Goal: Transaction & Acquisition: Purchase product/service

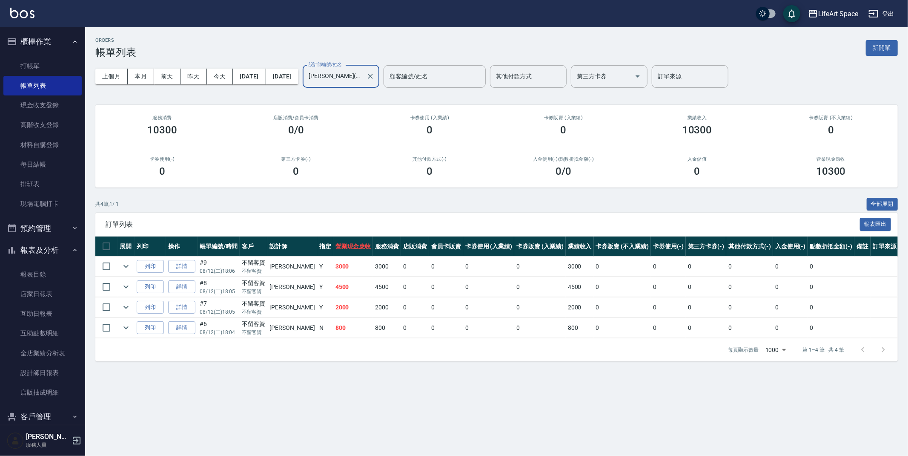
click at [363, 78] on input "[PERSON_NAME](無代號)" at bounding box center [335, 76] width 56 height 15
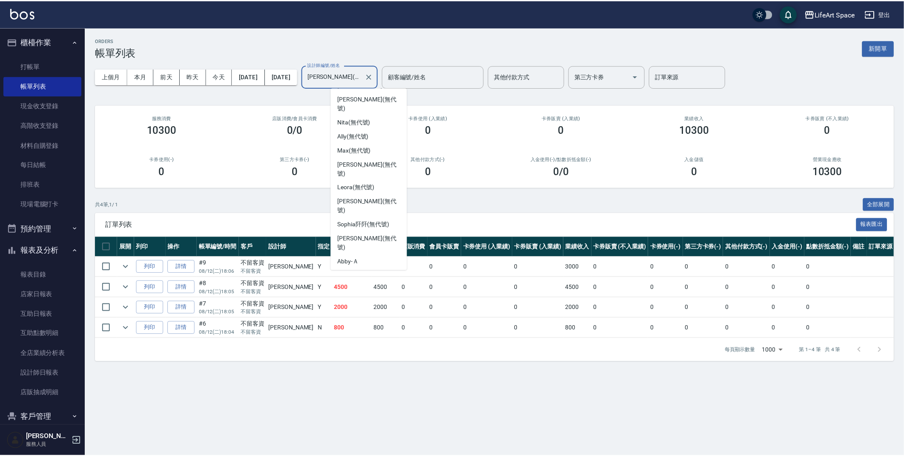
scroll to position [119, 0]
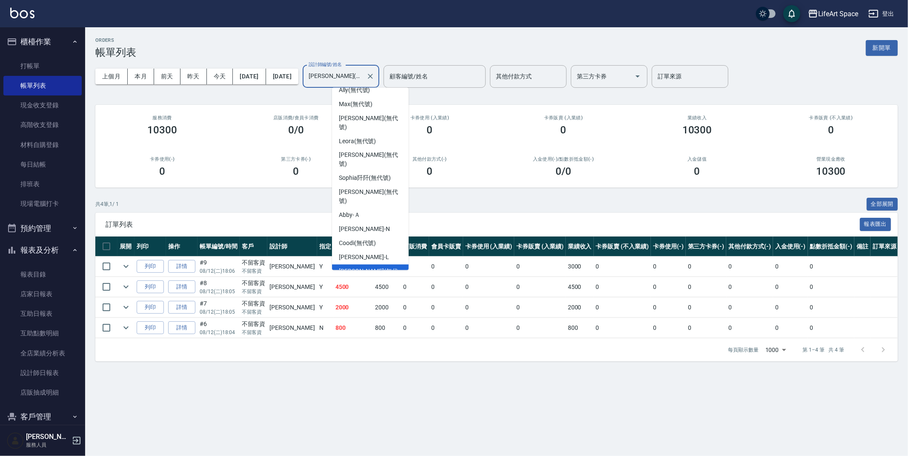
click at [364, 310] on div "Coco -C" at bounding box center [370, 317] width 77 height 14
type input "Coco-C"
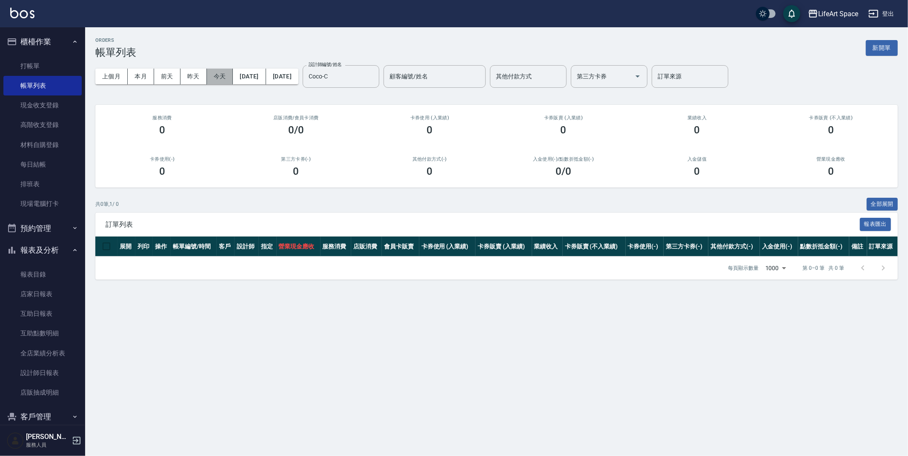
click at [211, 78] on button "今天" at bounding box center [220, 77] width 26 height 16
click at [10, 50] on button "櫃檯作業" at bounding box center [42, 42] width 78 height 22
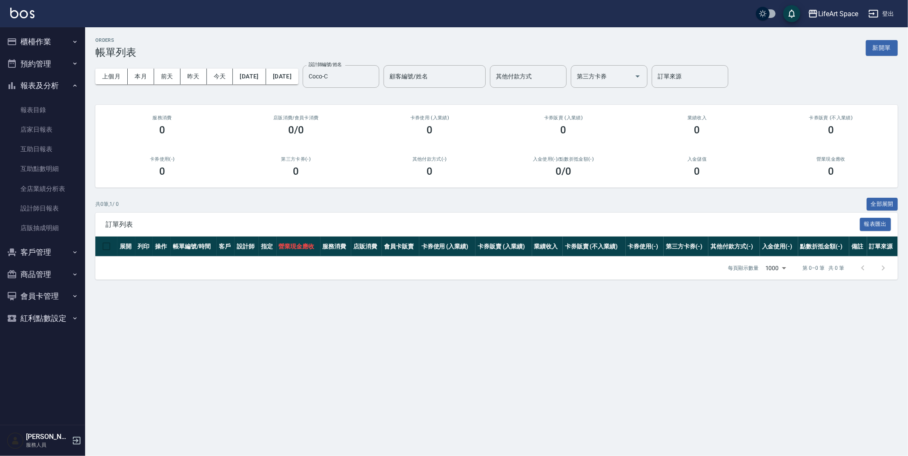
click at [35, 70] on button "預約管理" at bounding box center [42, 64] width 78 height 22
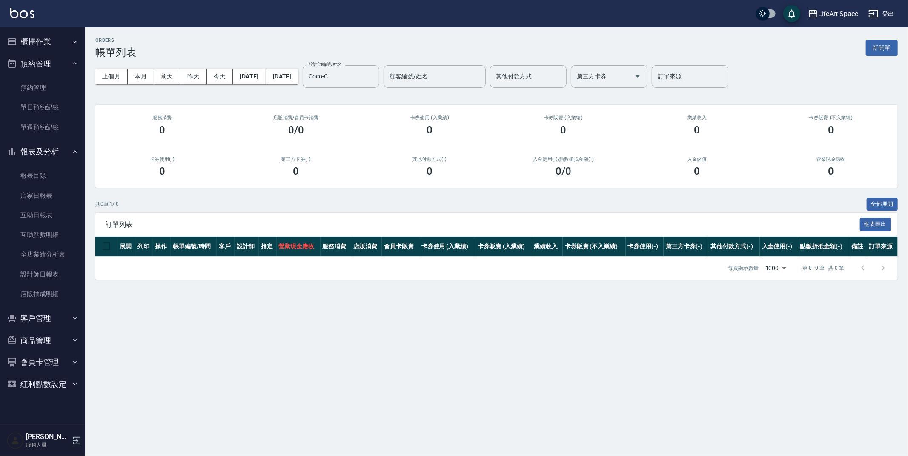
click at [37, 63] on button "預約管理" at bounding box center [42, 64] width 78 height 22
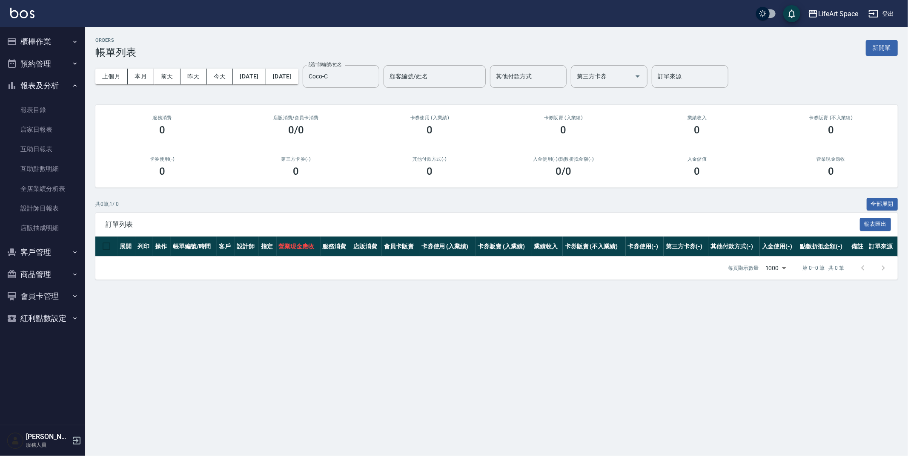
click at [42, 40] on button "櫃檯作業" at bounding box center [42, 42] width 78 height 22
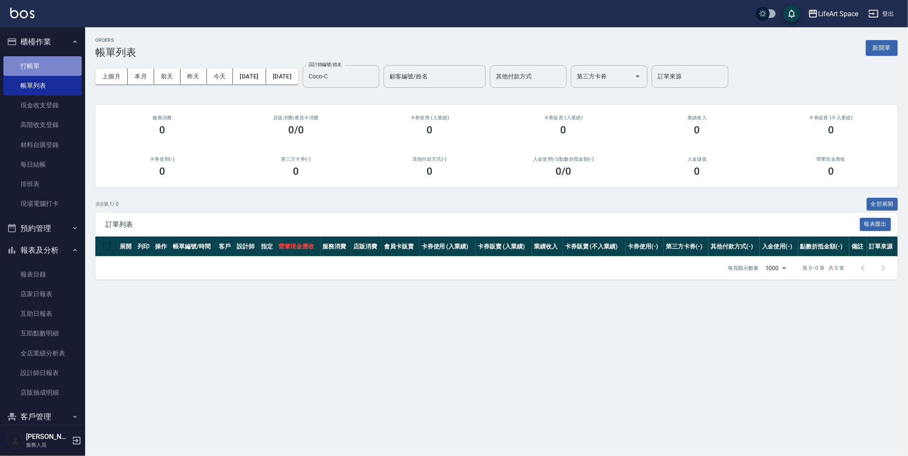
click at [44, 66] on link "打帳單" at bounding box center [42, 66] width 78 height 20
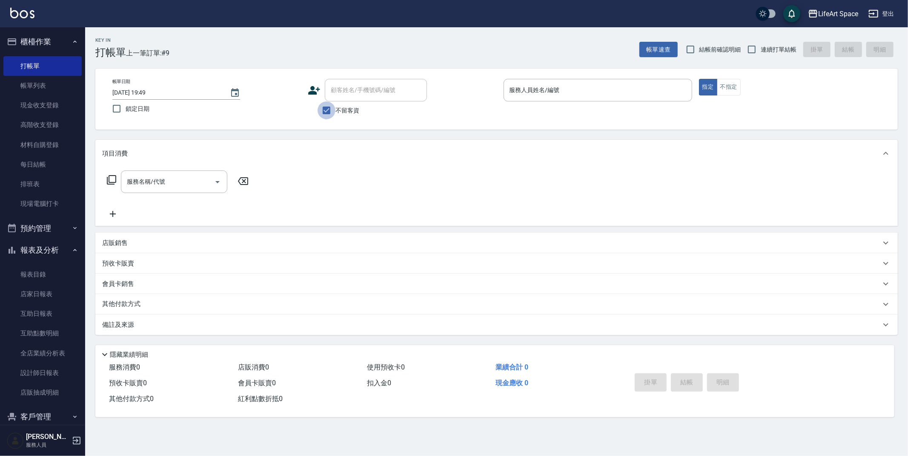
click at [329, 109] on input "不留客資" at bounding box center [327, 110] width 18 height 18
checkbox input "false"
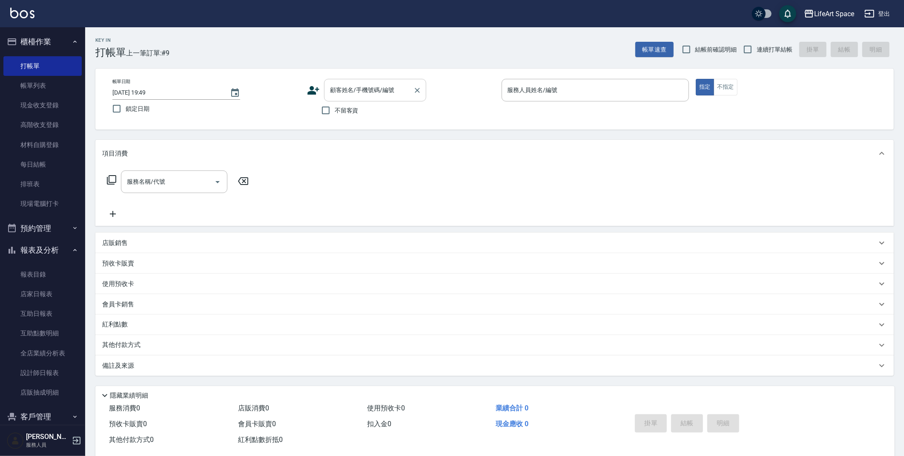
click at [363, 99] on div "顧客姓名/手機號碼/編號" at bounding box center [375, 90] width 102 height 23
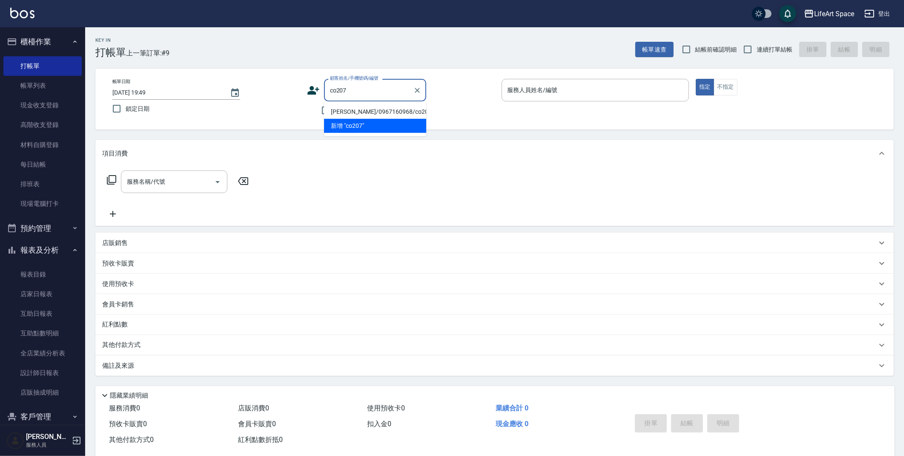
click at [356, 114] on li "[PERSON_NAME]/0967160968/co207*" at bounding box center [375, 112] width 102 height 14
type input "[PERSON_NAME]/0967160968/co207*"
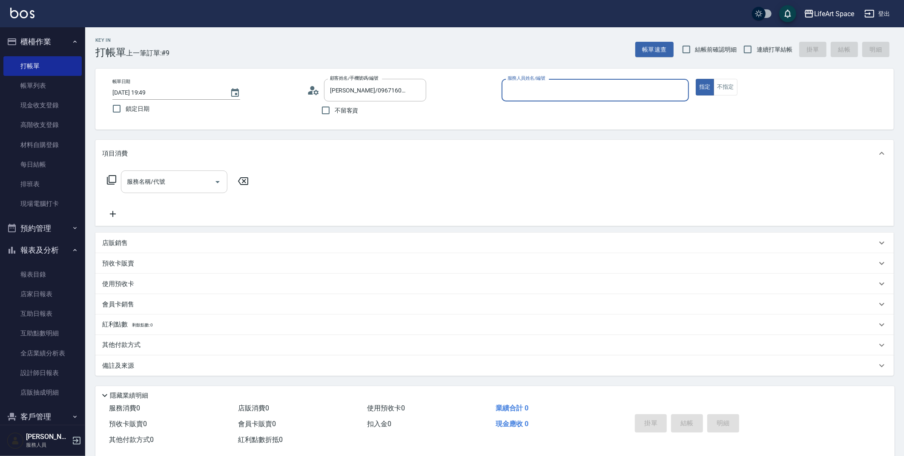
click at [184, 178] on input "服務名稱/代號" at bounding box center [168, 181] width 86 height 15
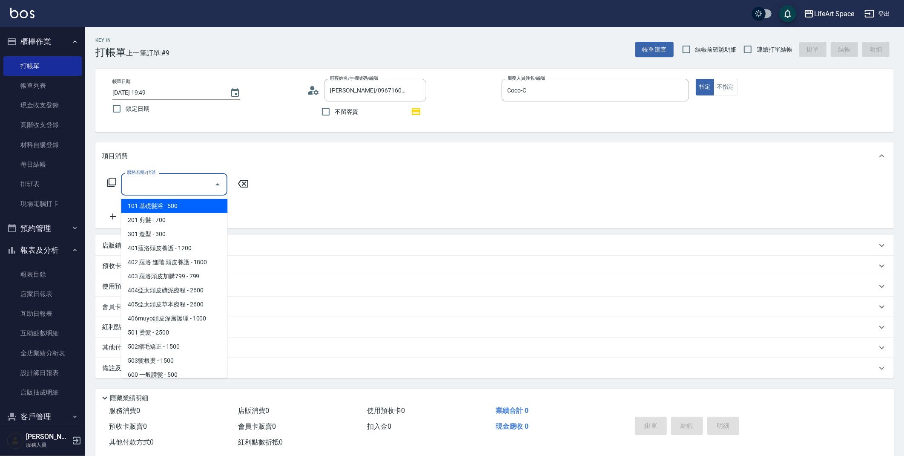
type input "Coco-C"
click at [166, 215] on span "201 剪髮 - 700" at bounding box center [174, 220] width 106 height 14
type input "201 剪髮(201)"
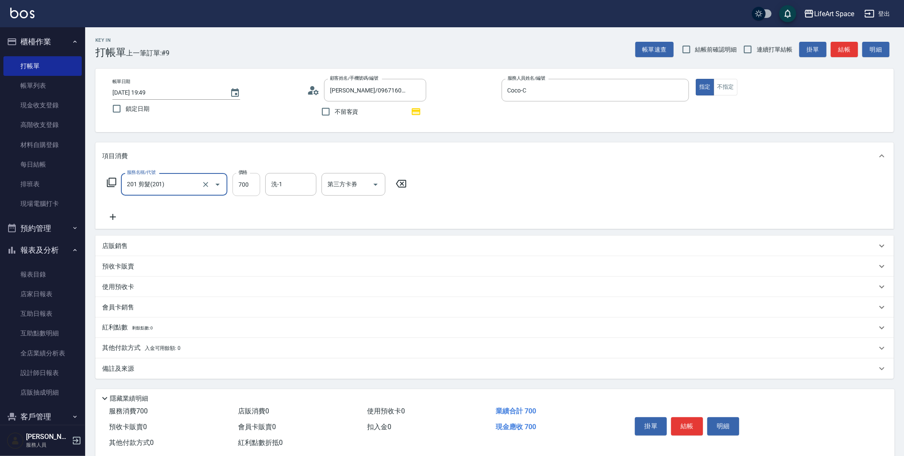
click at [252, 192] on input "700" at bounding box center [247, 184] width 28 height 23
type input "800"
click at [276, 187] on input "洗-1" at bounding box center [290, 184] width 43 height 15
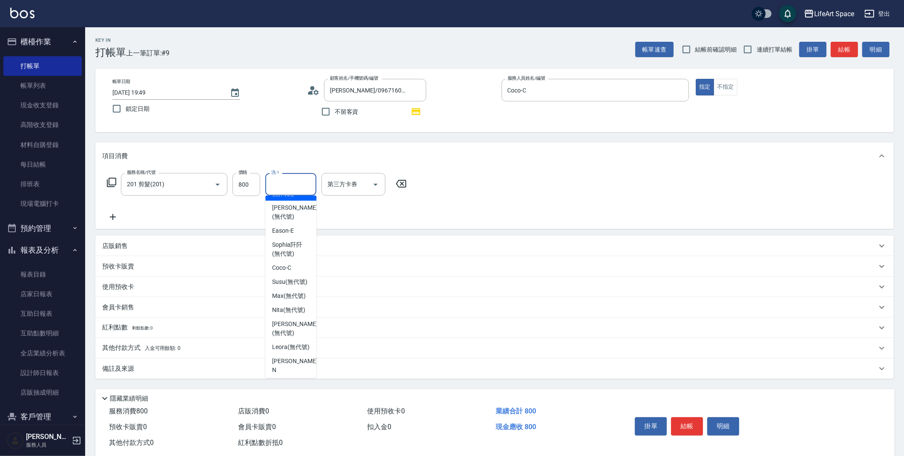
scroll to position [227, 0]
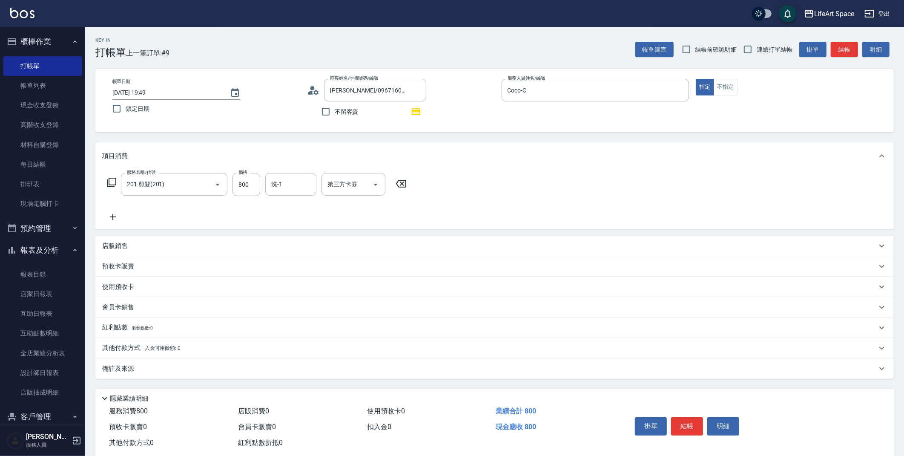
click at [177, 378] on div "備註及來源" at bounding box center [494, 368] width 799 height 20
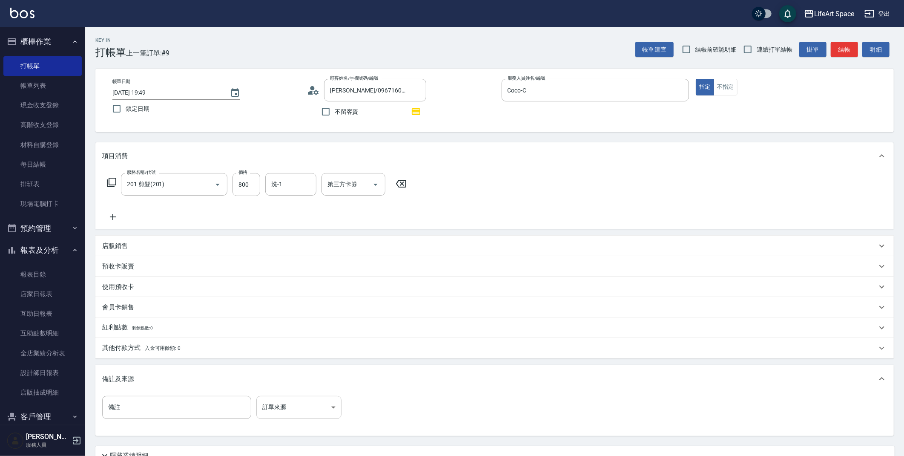
click at [277, 405] on body "LifeArt Space 登出 櫃檯作業 打帳單 帳單列表 現金收支登錄 高階收支登錄 材料自購登錄 每日結帳 排班表 現場電腦打卡 預約管理 預約管理 單…" at bounding box center [452, 264] width 904 height 528
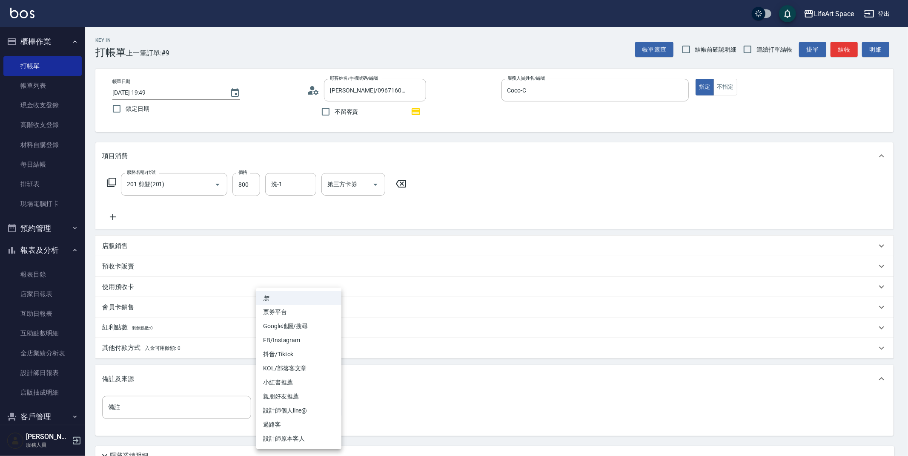
click at [286, 440] on li "設計師原本客人" at bounding box center [298, 438] width 85 height 14
type input "設計師原本客人"
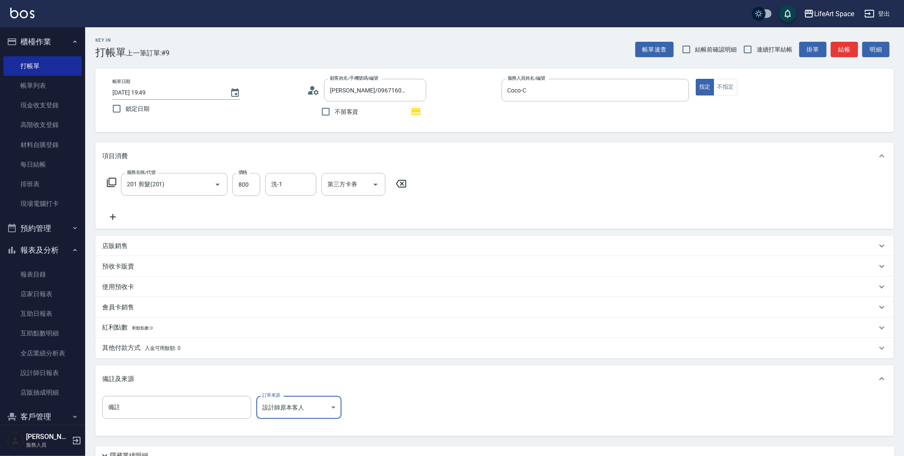
scroll to position [75, 0]
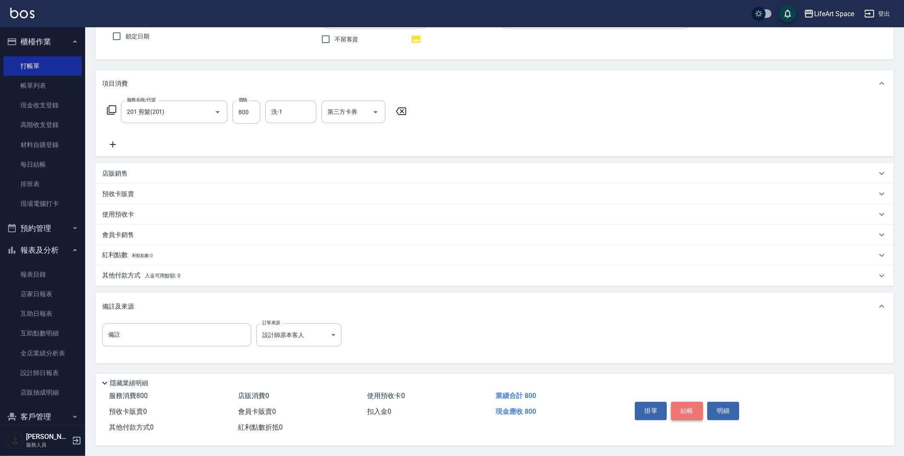
click at [689, 409] on button "結帳" at bounding box center [687, 411] width 32 height 18
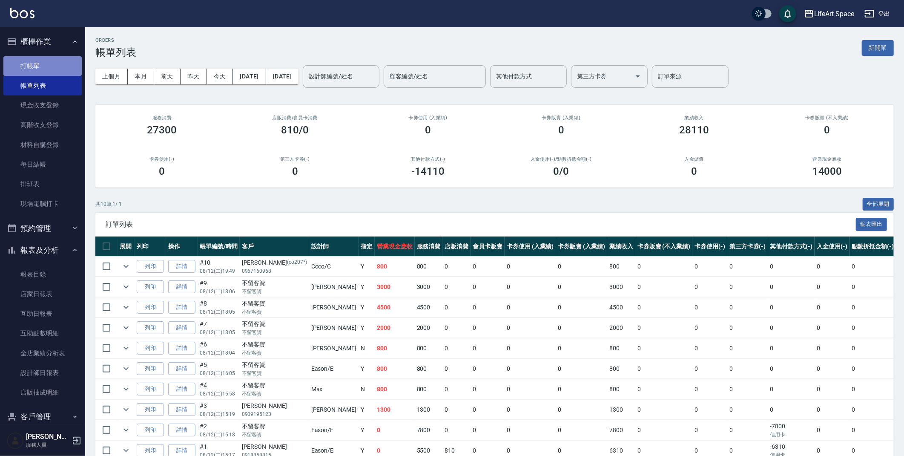
click at [54, 68] on link "打帳單" at bounding box center [42, 66] width 78 height 20
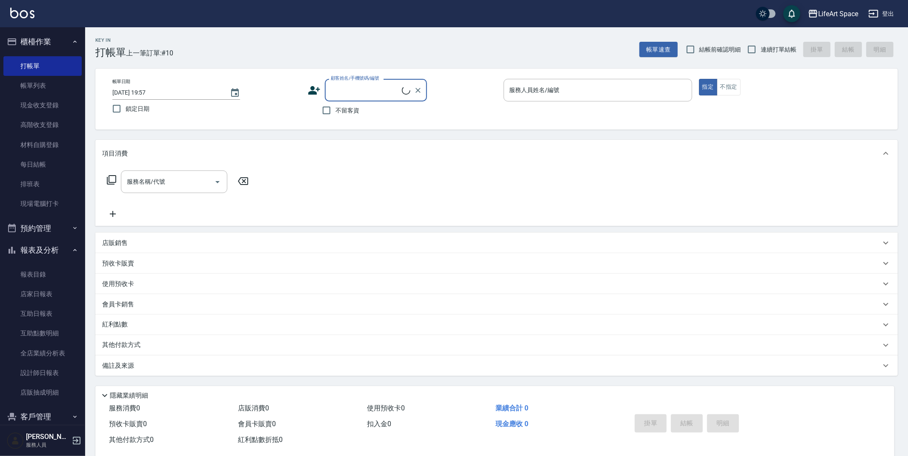
click at [51, 250] on button "報表及分析" at bounding box center [42, 250] width 78 height 22
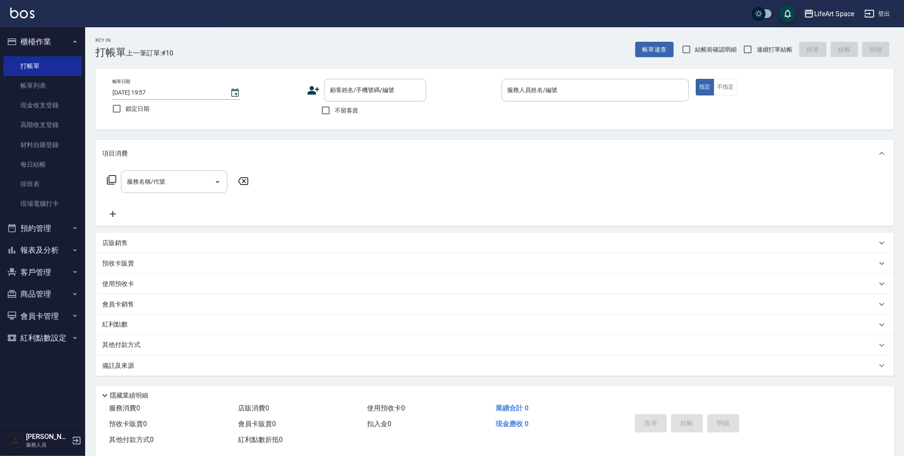
click at [56, 270] on button "客戶管理" at bounding box center [42, 272] width 78 height 22
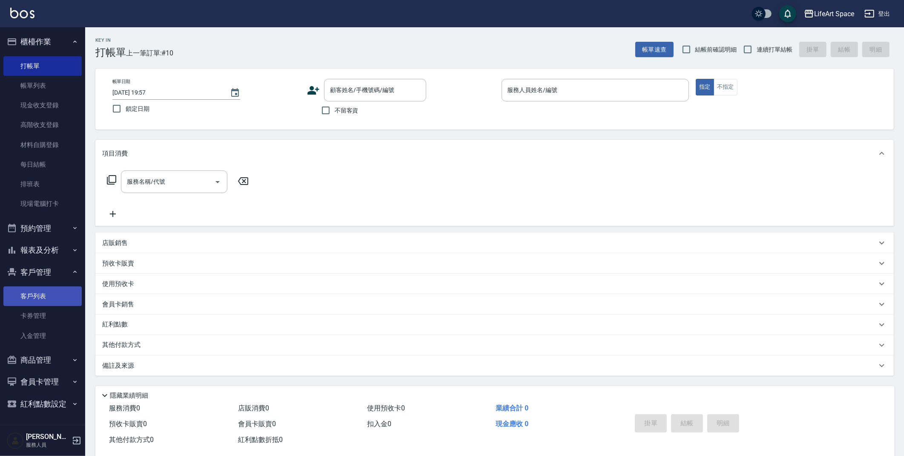
click at [59, 291] on link "客戶列表" at bounding box center [42, 296] width 78 height 20
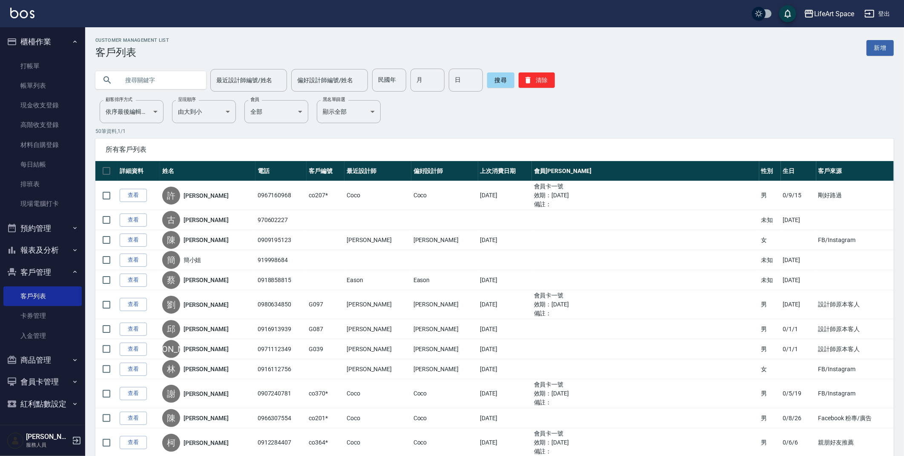
click at [165, 81] on input "text" at bounding box center [159, 80] width 80 height 23
type input "f"
type input "[PERSON_NAME]"
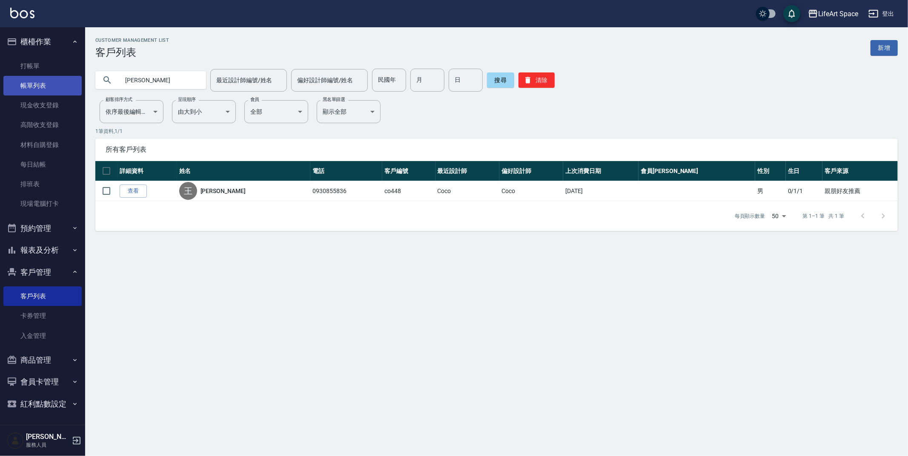
drag, startPoint x: 146, startPoint y: 80, endPoint x: 40, endPoint y: 86, distance: 105.8
click at [40, 86] on div "LifeArt Space 登出 櫃檯作業 打帳單 帳單列表 現金收支登錄 高階收支登錄 材料自購登錄 每日結帳 排班表 現場電腦打卡 預約管理 預約管理 單…" at bounding box center [454, 228] width 908 height 456
drag, startPoint x: 141, startPoint y: 80, endPoint x: 121, endPoint y: 77, distance: 20.2
click at [121, 77] on input "[PERSON_NAME]" at bounding box center [159, 80] width 80 height 23
type input "ㄏ"
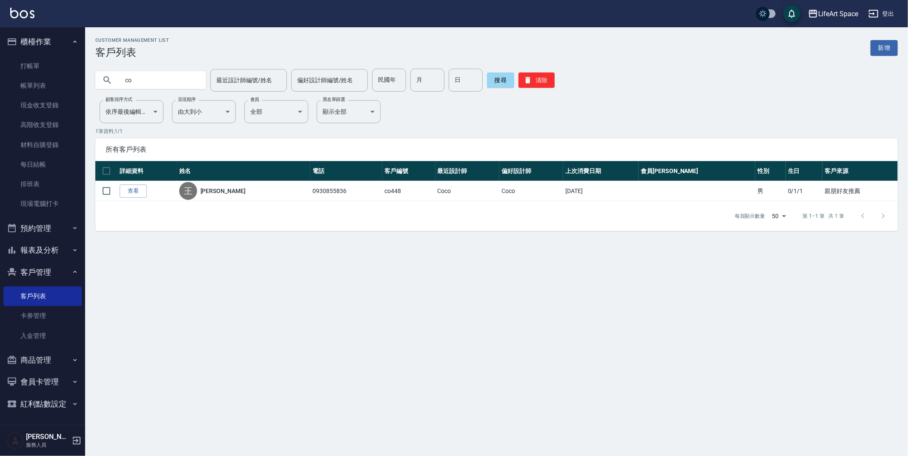
type input "c"
click at [24, 71] on link "打帳單" at bounding box center [42, 66] width 78 height 20
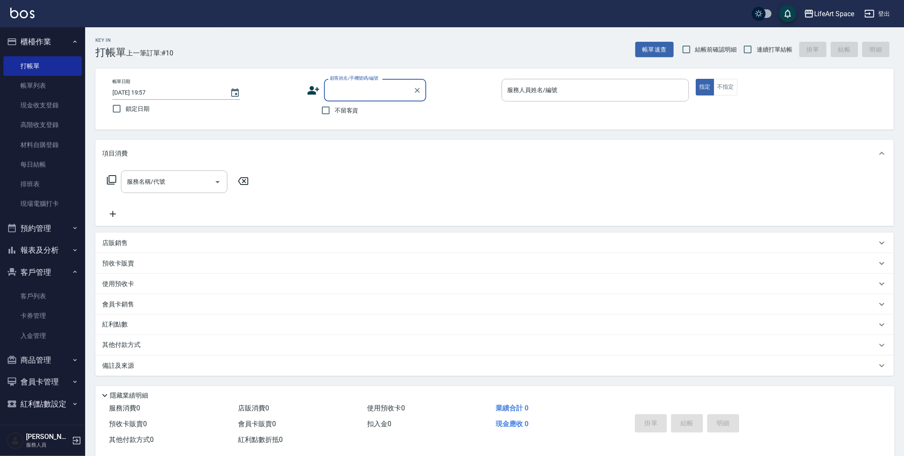
type input "f"
type input "[PERSON_NAME]"
click at [362, 115] on li "[PERSON_NAME]/0930855836/co448" at bounding box center [375, 112] width 102 height 14
type input "[PERSON_NAME]/0930855836/co448"
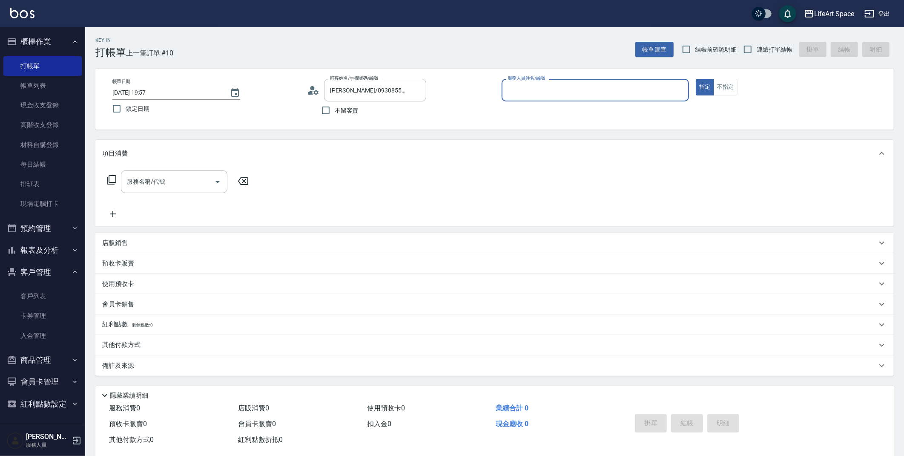
type input "Coco-C"
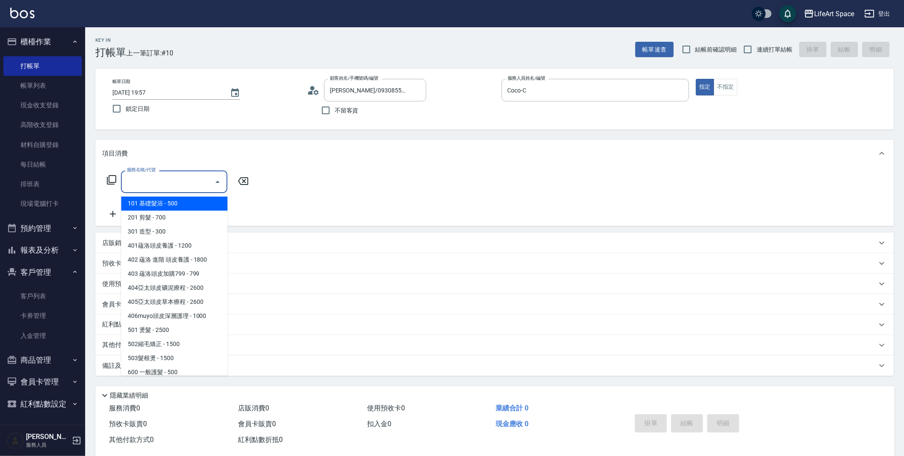
click at [181, 183] on input "服務名稱/代號" at bounding box center [168, 181] width 86 height 15
click at [176, 215] on span "201 剪髮 - 700" at bounding box center [174, 217] width 106 height 14
type input "201 剪髮(201)"
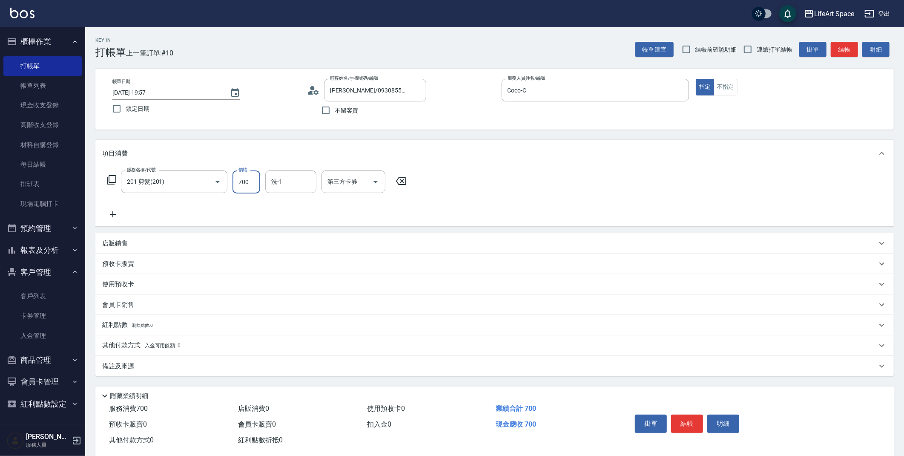
click at [245, 187] on input "700" at bounding box center [247, 181] width 28 height 23
type input "800"
click at [116, 211] on icon at bounding box center [112, 214] width 21 height 10
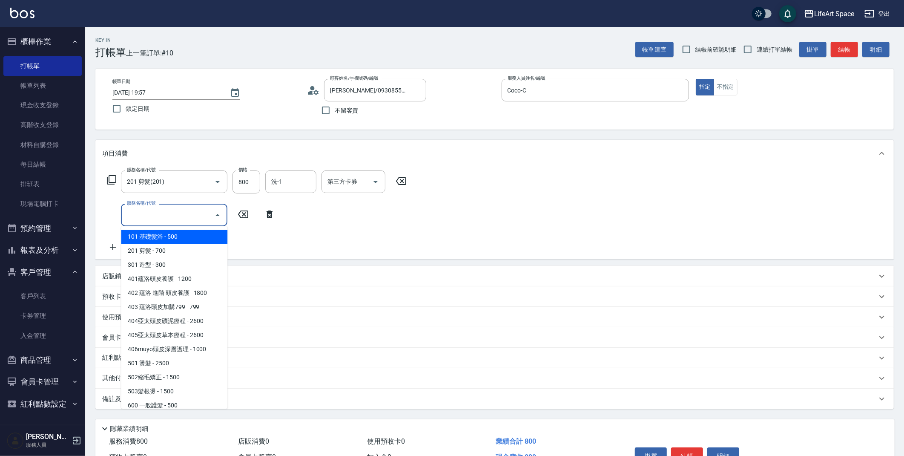
click at [168, 212] on input "服務名稱/代號" at bounding box center [168, 214] width 86 height 15
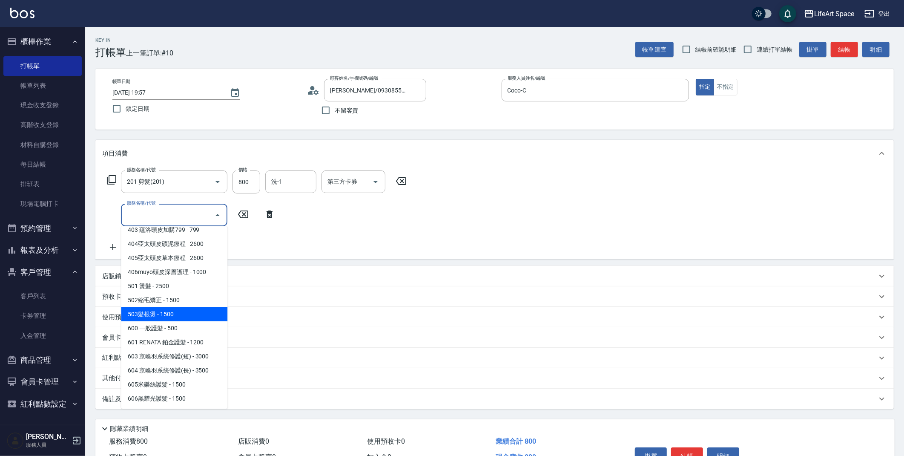
scroll to position [103, 0]
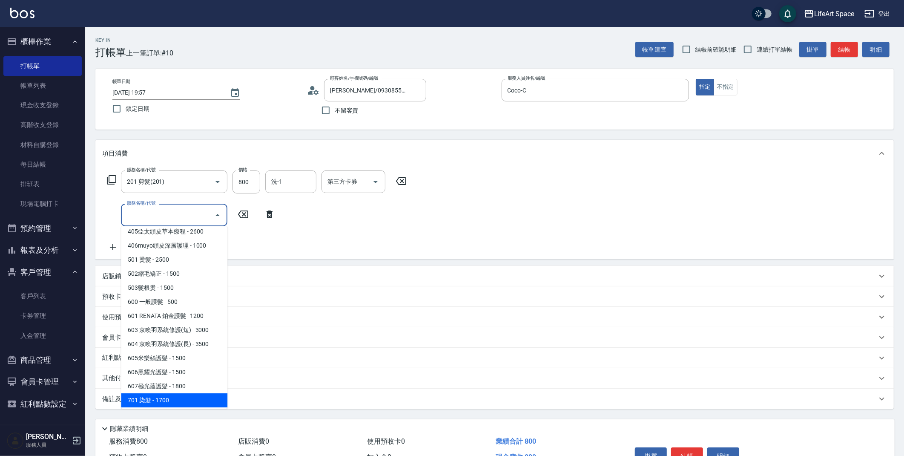
click at [166, 404] on span "701 染髮 - 1700" at bounding box center [174, 400] width 106 height 14
type input "701 染髮(701)"
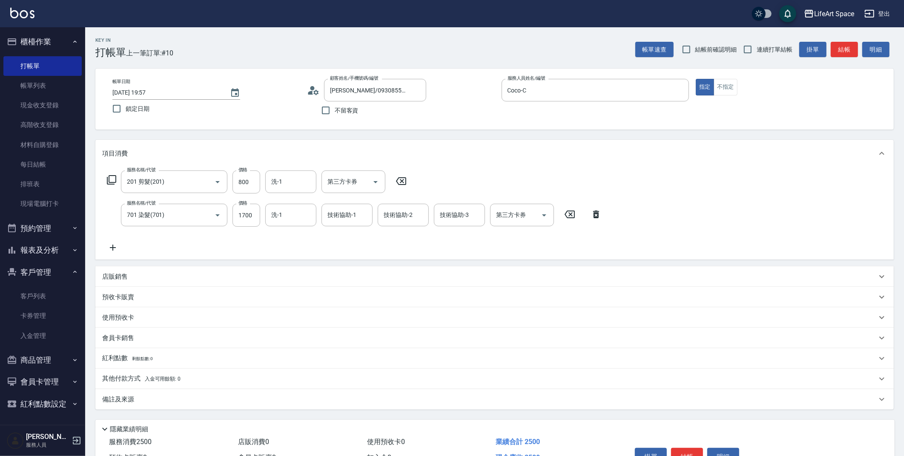
click at [113, 247] on icon at bounding box center [112, 247] width 21 height 10
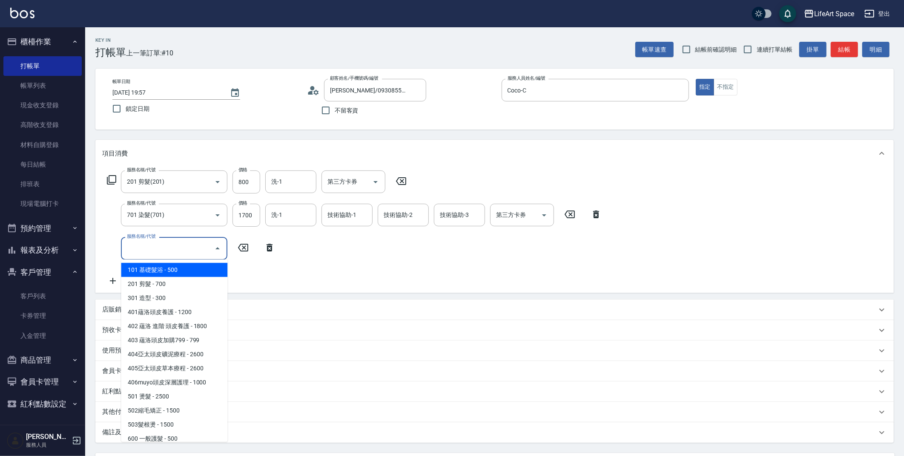
click at [147, 250] on input "服務名稱/代號" at bounding box center [168, 248] width 86 height 15
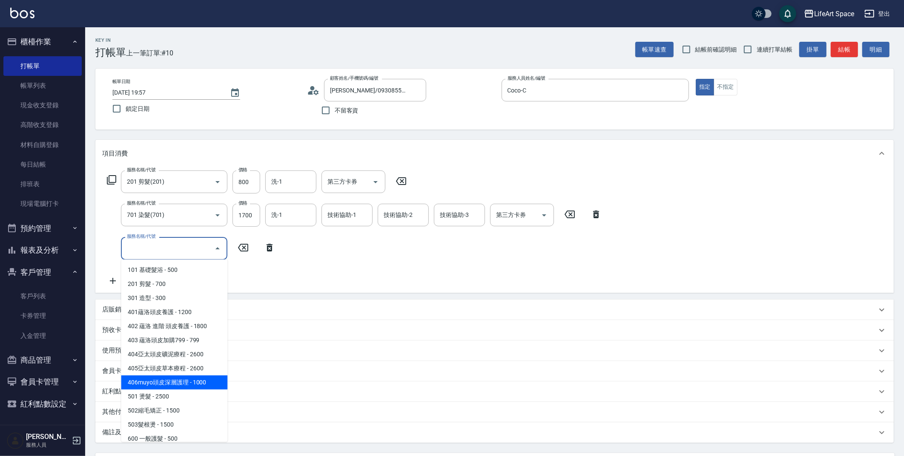
scroll to position [133, 0]
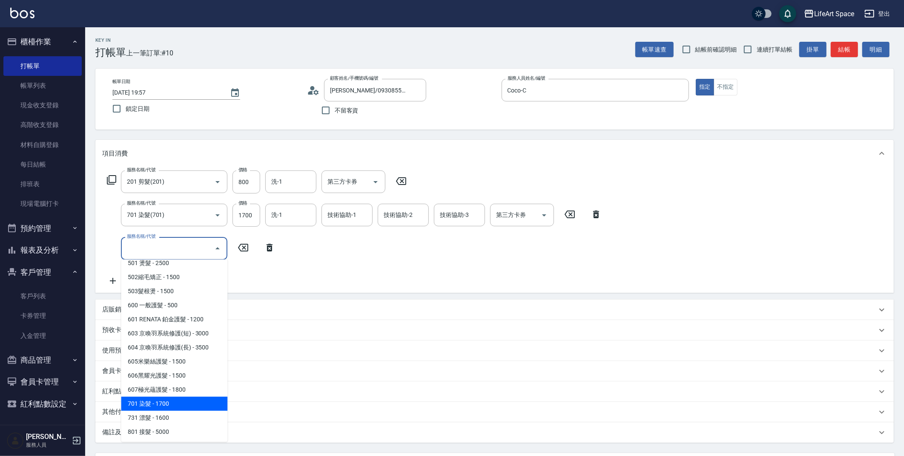
click at [164, 405] on span "701 染髮 - 1700" at bounding box center [174, 404] width 106 height 14
type input "701 染髮(701)"
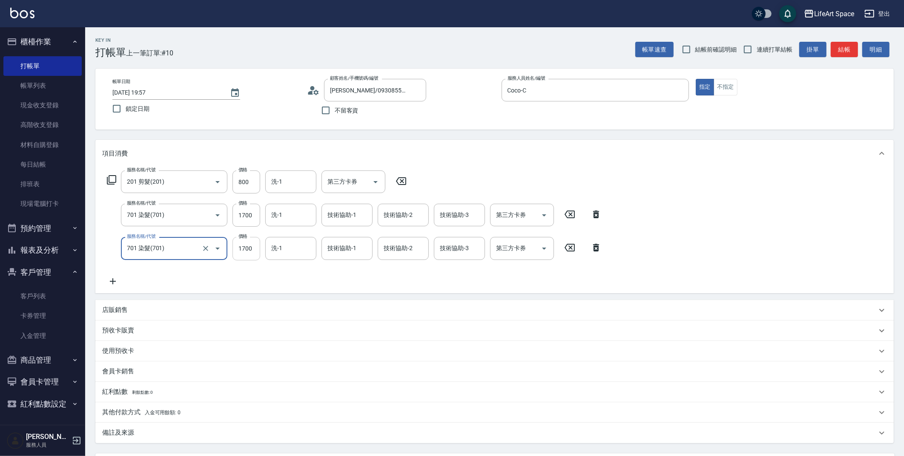
click at [259, 247] on input "1700" at bounding box center [247, 248] width 28 height 23
type input "1500"
click at [250, 218] on input "1700" at bounding box center [247, 215] width 28 height 23
type input "2100"
click at [281, 244] on div "洗-1 洗-1" at bounding box center [290, 248] width 51 height 23
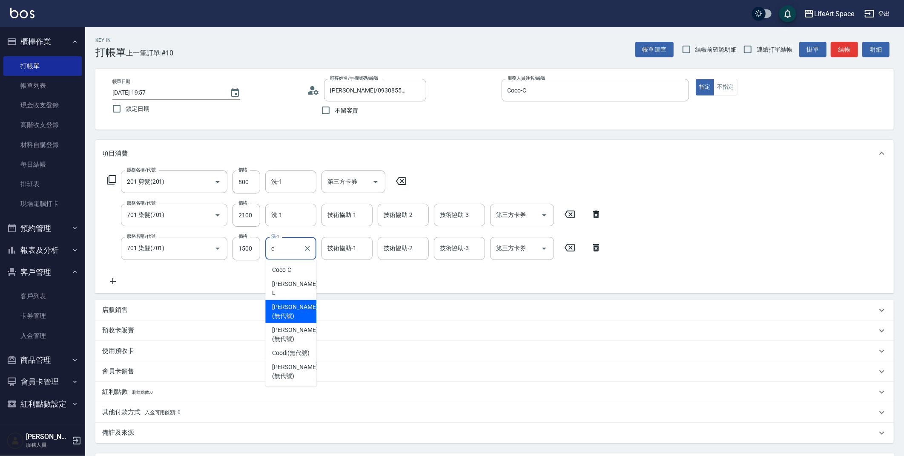
click at [296, 302] on span "[PERSON_NAME] (無代號)" at bounding box center [294, 311] width 45 height 18
type input "[PERSON_NAME](無代號)"
click at [338, 250] on div "技術協助-1 技術協助-1" at bounding box center [347, 248] width 51 height 23
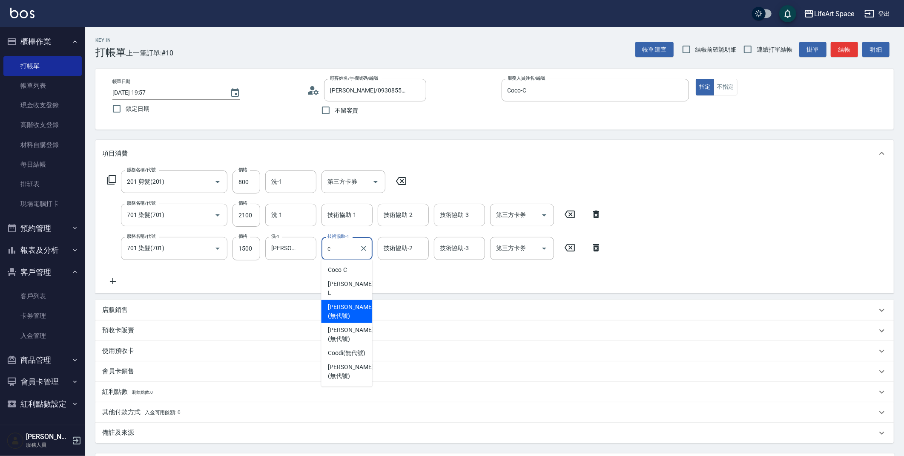
click at [344, 302] on span "[PERSON_NAME] (無代號)" at bounding box center [350, 311] width 45 height 18
type input "[PERSON_NAME](無代號)"
click at [387, 249] on div "技術協助-2 技術協助-2" at bounding box center [403, 248] width 51 height 23
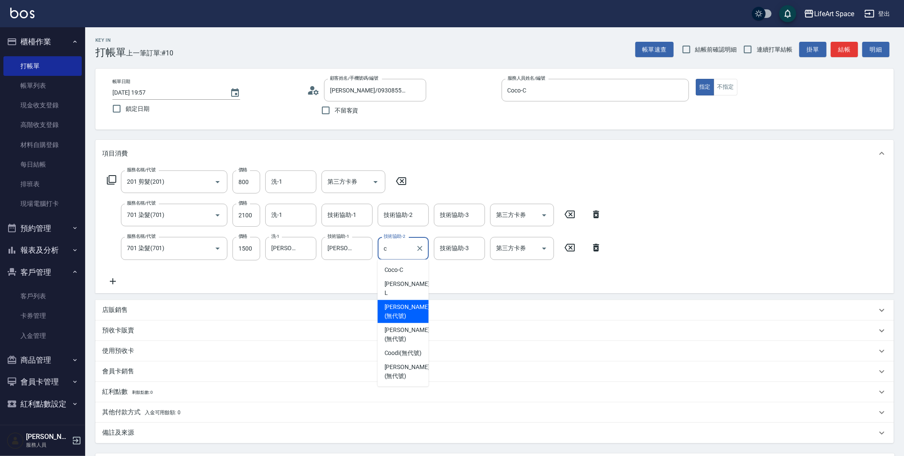
drag, startPoint x: 395, startPoint y: 294, endPoint x: 406, endPoint y: 285, distance: 14.5
click at [395, 302] on span "[PERSON_NAME] (無代號)" at bounding box center [407, 311] width 45 height 18
type input "[PERSON_NAME](無代號)"
click at [450, 250] on div "技術協助-3 技術協助-3" at bounding box center [459, 248] width 51 height 23
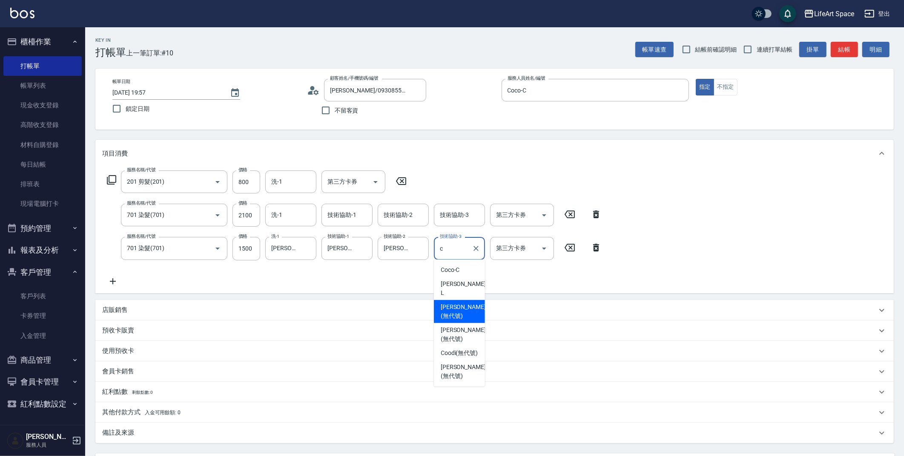
click at [459, 302] on span "[PERSON_NAME] (無代號)" at bounding box center [463, 311] width 45 height 18
type input "[PERSON_NAME](無代號)"
click at [282, 219] on input "洗-1" at bounding box center [290, 214] width 43 height 15
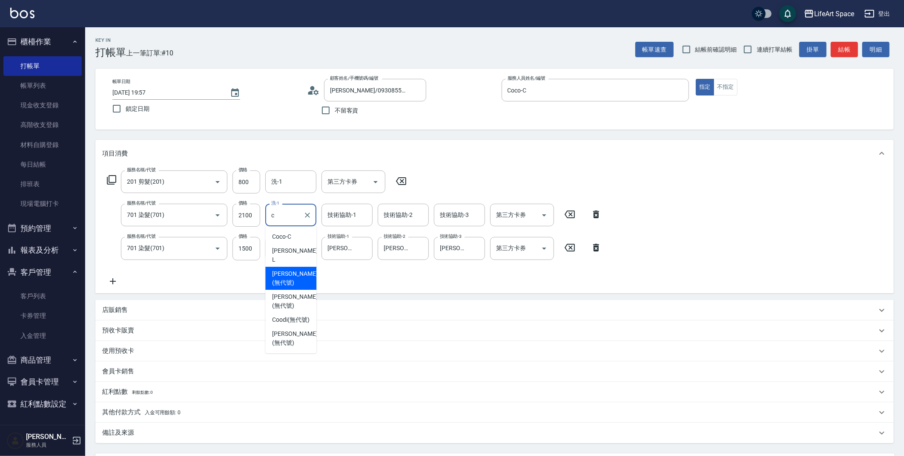
click at [287, 269] on span "[PERSON_NAME] (無代號)" at bounding box center [294, 278] width 45 height 18
type input "[PERSON_NAME](無代號)"
click at [287, 184] on input "洗-1" at bounding box center [290, 181] width 43 height 15
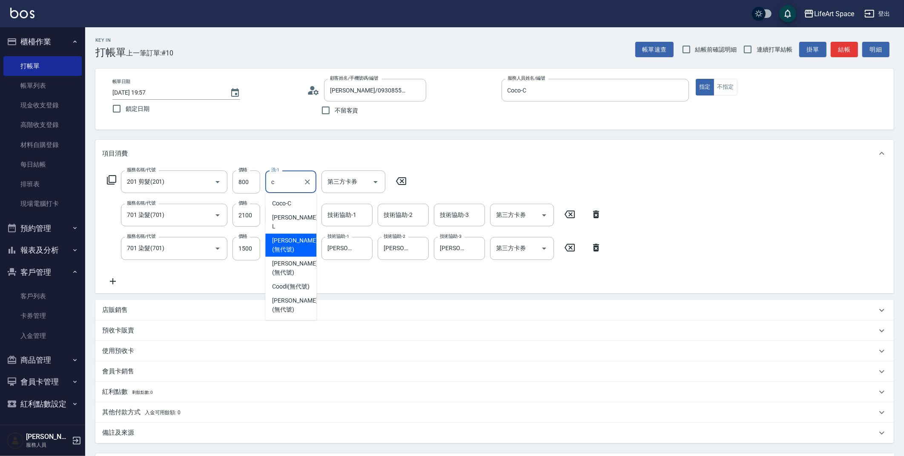
click at [296, 236] on span "[PERSON_NAME] (無代號)" at bounding box center [294, 245] width 45 height 18
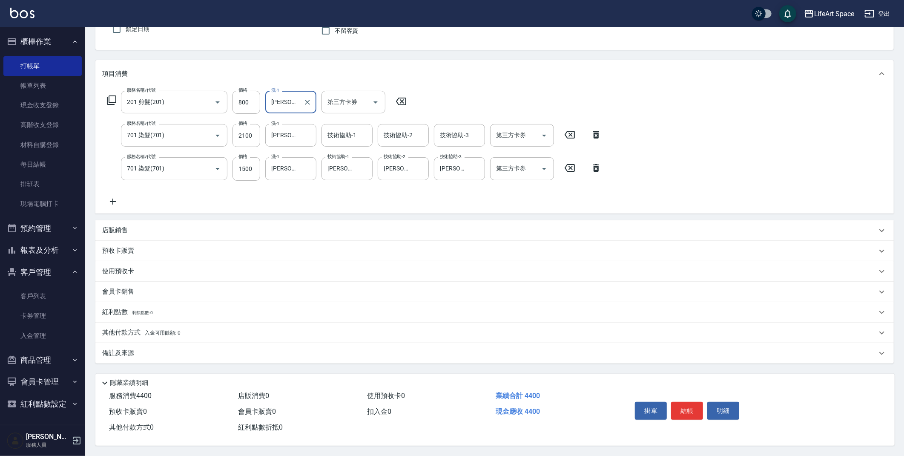
scroll to position [82, 0]
type input "[PERSON_NAME](無代號)"
click at [218, 348] on div "備註及來源" at bounding box center [489, 352] width 775 height 9
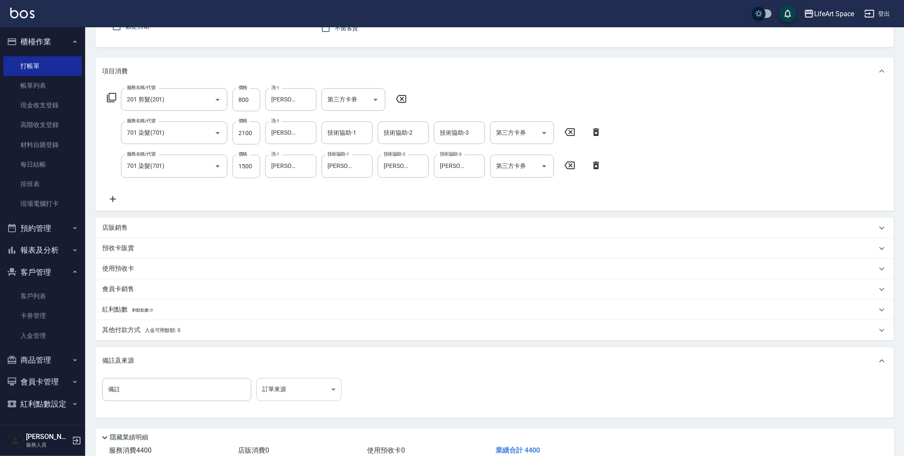
click at [300, 391] on body "LifeArt Space 登出 櫃檯作業 打帳單 帳單列表 現金收支登錄 高階收支登錄 材料自購登錄 每日結帳 排班表 現場電腦打卡 預約管理 預約管理 單…" at bounding box center [452, 214] width 904 height 592
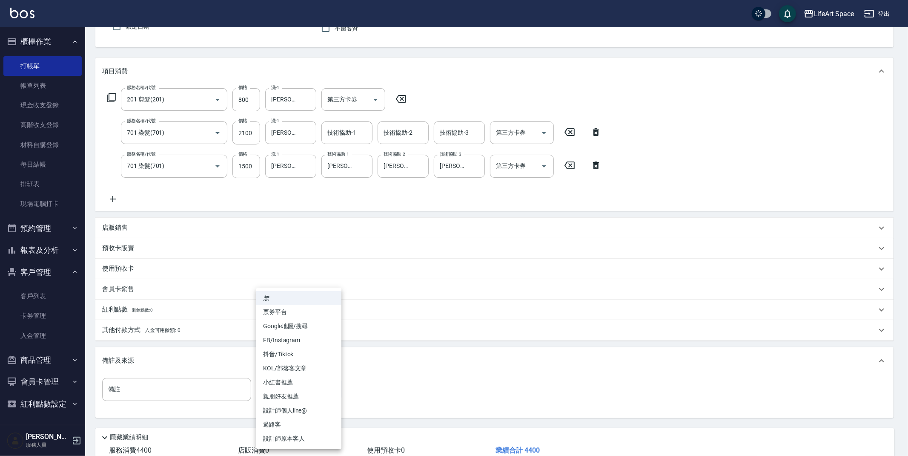
click at [310, 434] on li "設計師原本客人" at bounding box center [298, 438] width 85 height 14
type input "設計師原本客人"
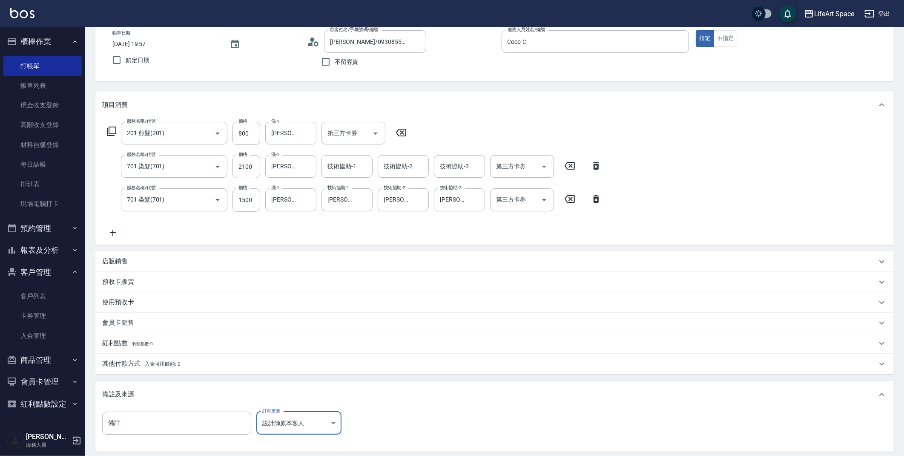
scroll to position [0, 0]
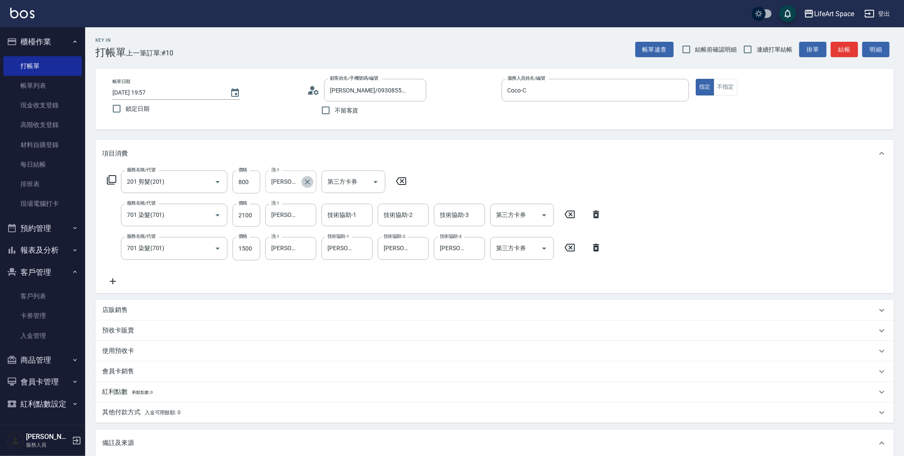
click at [307, 181] on icon "Clear" at bounding box center [307, 181] width 5 height 5
click at [339, 216] on div "技術協助-1 技術協助-1" at bounding box center [347, 215] width 51 height 23
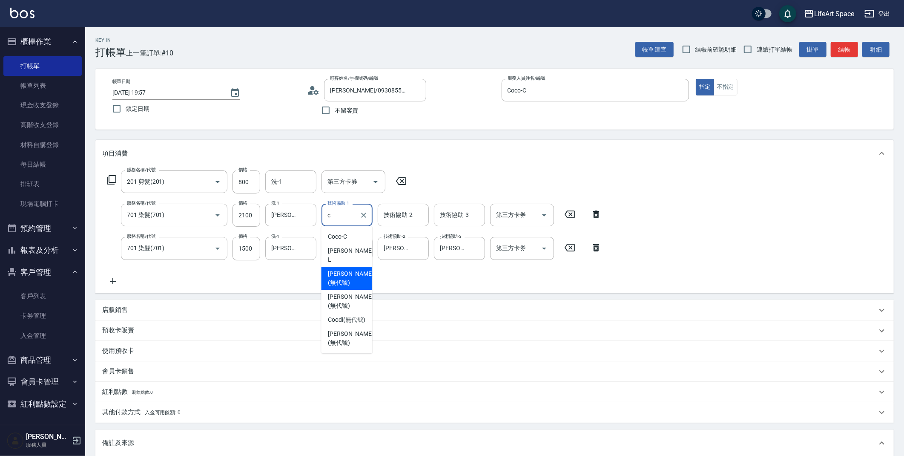
click at [347, 269] on span "[PERSON_NAME] (無代號)" at bounding box center [350, 278] width 45 height 18
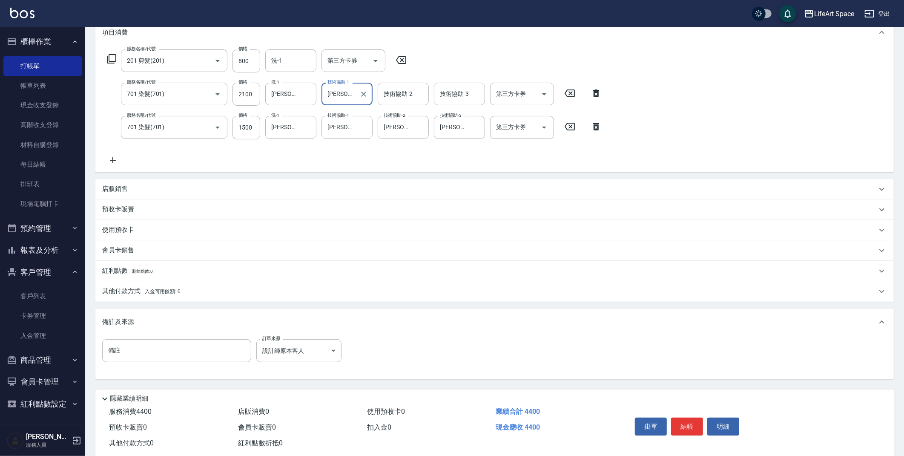
scroll to position [139, 0]
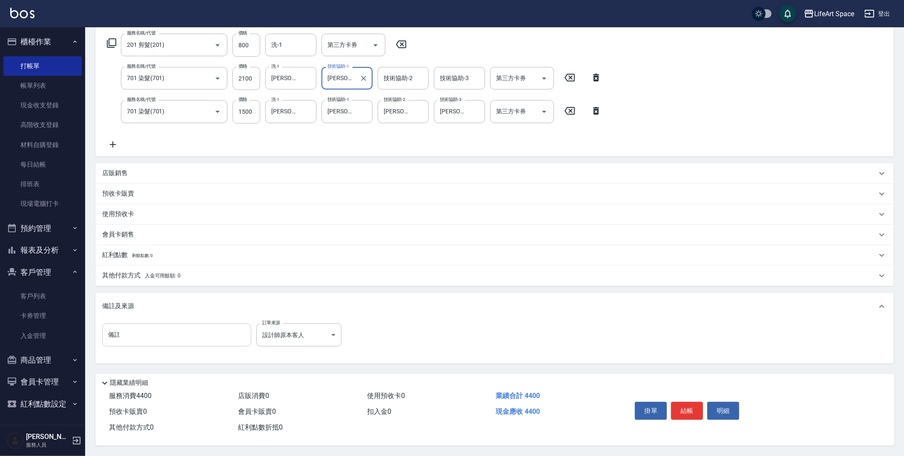
type input "[PERSON_NAME](無代號)"
click at [210, 336] on input "備註" at bounding box center [176, 334] width 149 height 23
type input "a"
type input "媽媽染剪 男友染護"
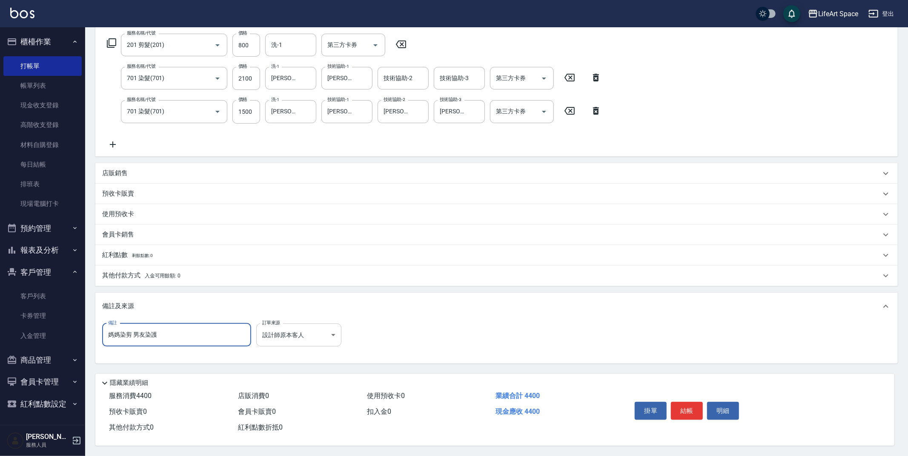
click at [320, 334] on body "LifeArt Space 登出 櫃檯作業 打帳單 帳單列表 現金收支登錄 高階收支登錄 材料自購登錄 每日結帳 排班表 現場電腦打卡 預約管理 預約管理 單…" at bounding box center [454, 159] width 908 height 592
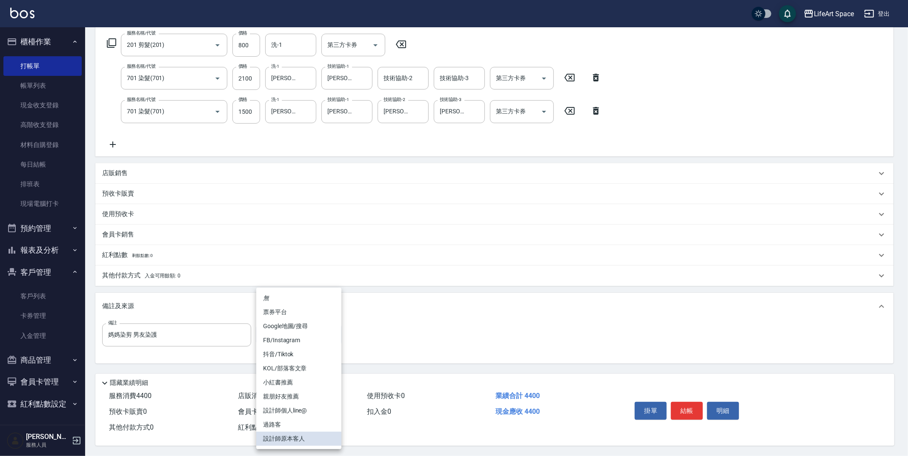
click at [287, 397] on li "親朋好友推薦" at bounding box center [298, 396] width 85 height 14
type input "親朋好友推薦"
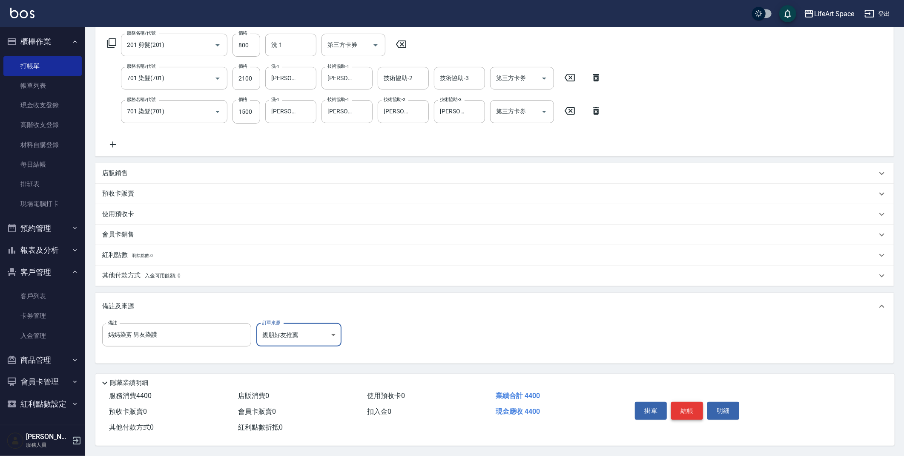
click at [682, 409] on button "結帳" at bounding box center [687, 411] width 32 height 18
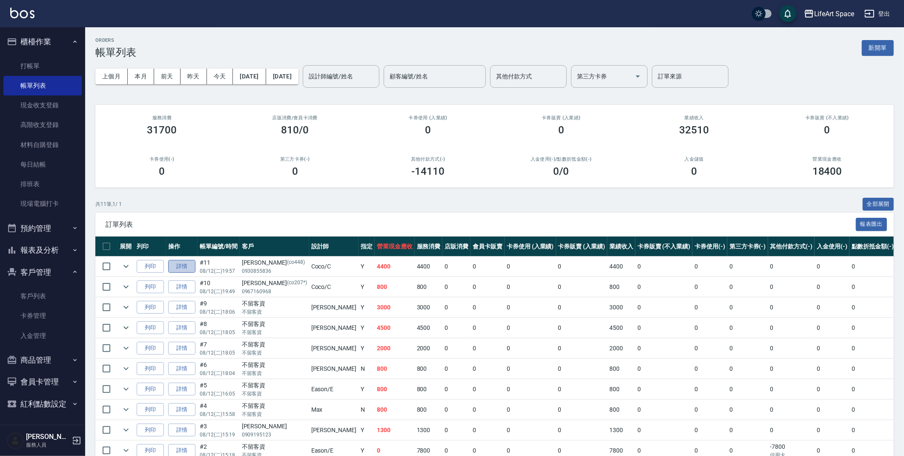
click at [177, 265] on link "詳情" at bounding box center [181, 266] width 27 height 13
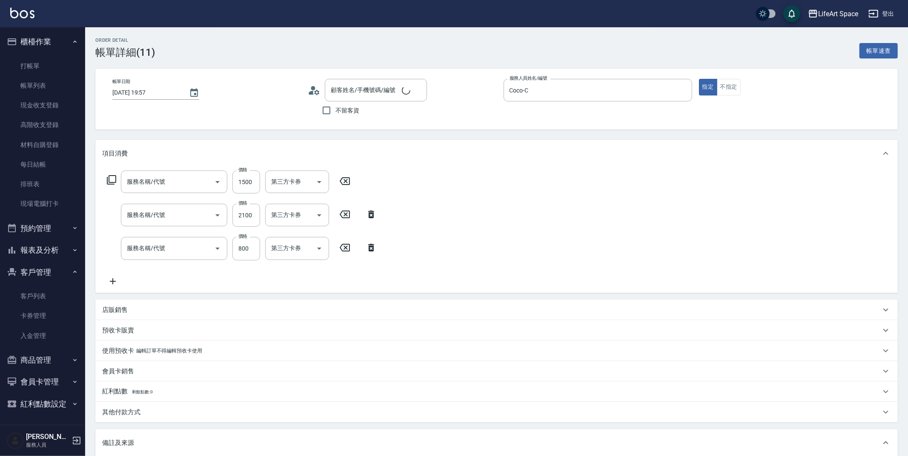
type input "[DATE] 19:57"
type input "Coco-C"
type input "媽媽染剪 男友染護"
type input "親朋好友推薦"
type input "[PERSON_NAME]/0930855836/co448"
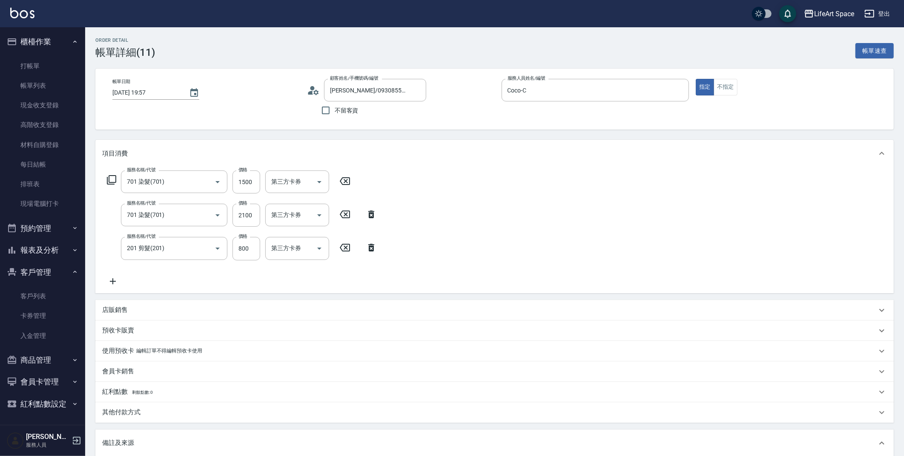
type input "701 染髮(701)"
type input "201 剪髮(201)"
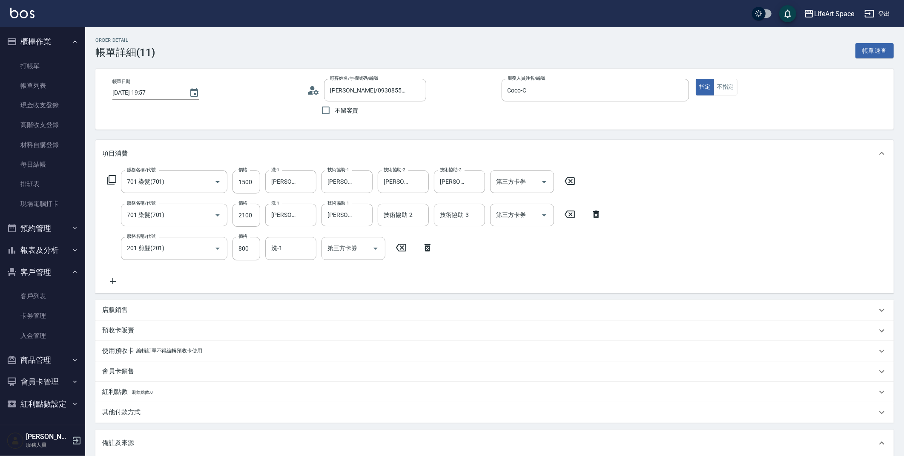
scroll to position [135, 0]
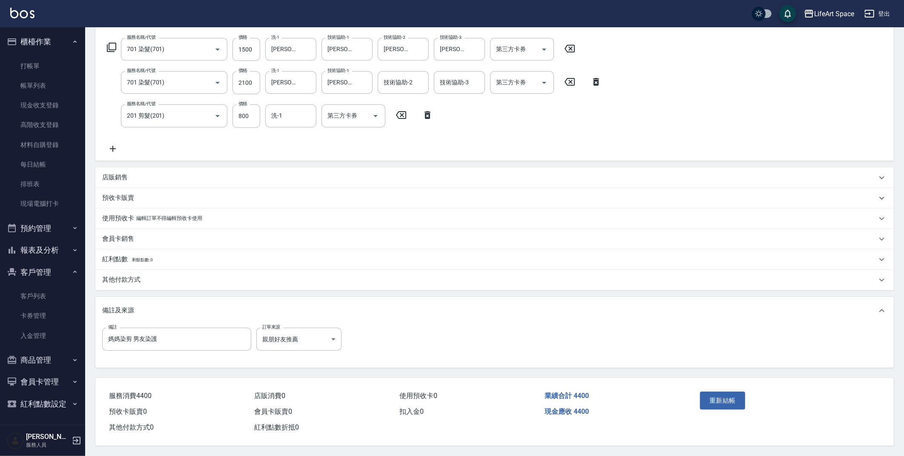
click at [129, 276] on p "其他付款方式" at bounding box center [121, 279] width 38 height 9
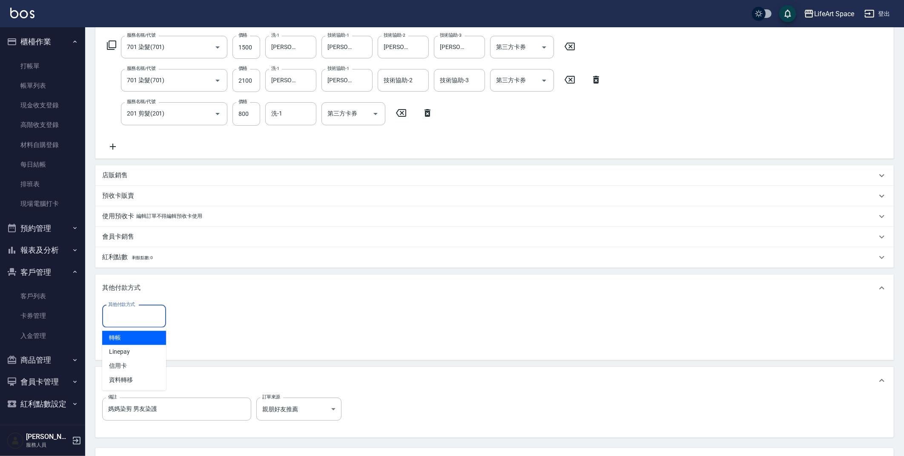
click at [142, 311] on input "其他付款方式" at bounding box center [134, 316] width 56 height 15
drag, startPoint x: 141, startPoint y: 348, endPoint x: 170, endPoint y: 334, distance: 32.4
click at [141, 348] on span "Linepay" at bounding box center [134, 352] width 64 height 14
type input "Linepay"
click at [186, 324] on input "0" at bounding box center [203, 316] width 64 height 23
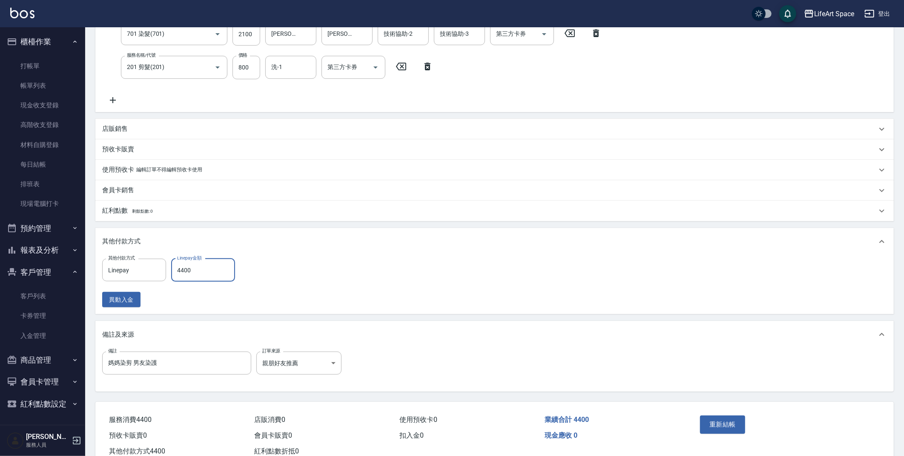
scroll to position [207, 0]
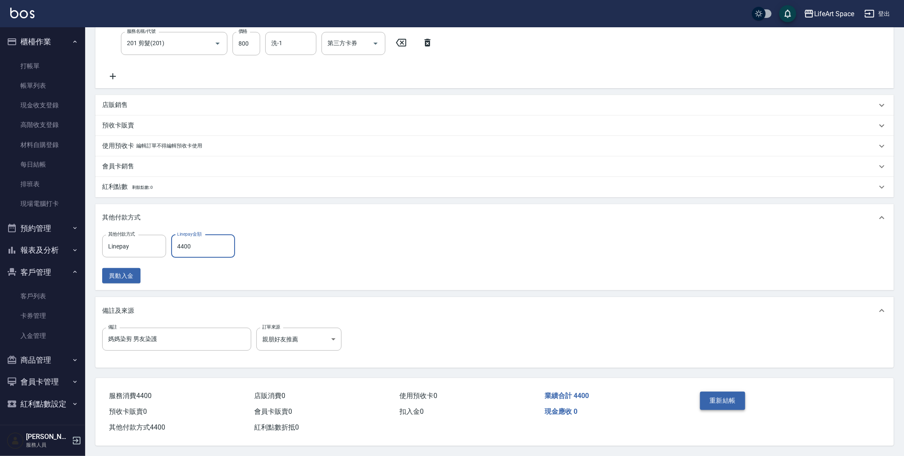
type input "4400"
click at [716, 395] on button "重新結帳" at bounding box center [722, 400] width 45 height 18
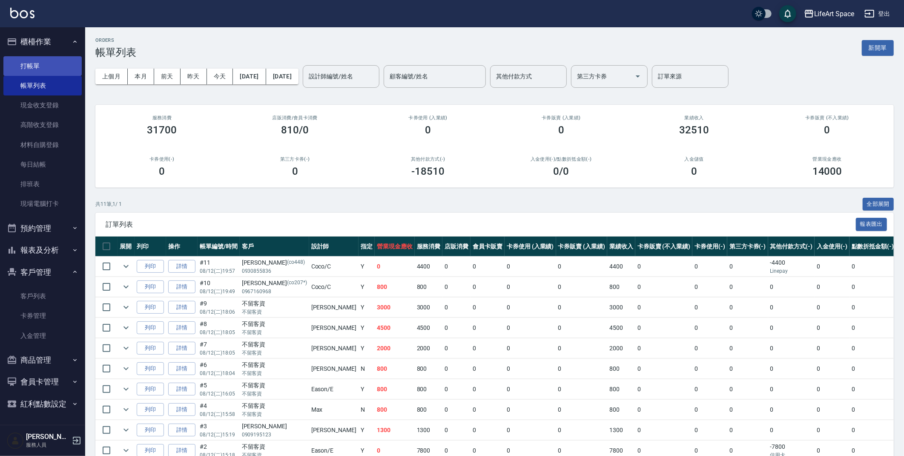
click at [35, 69] on link "打帳單" at bounding box center [42, 66] width 78 height 20
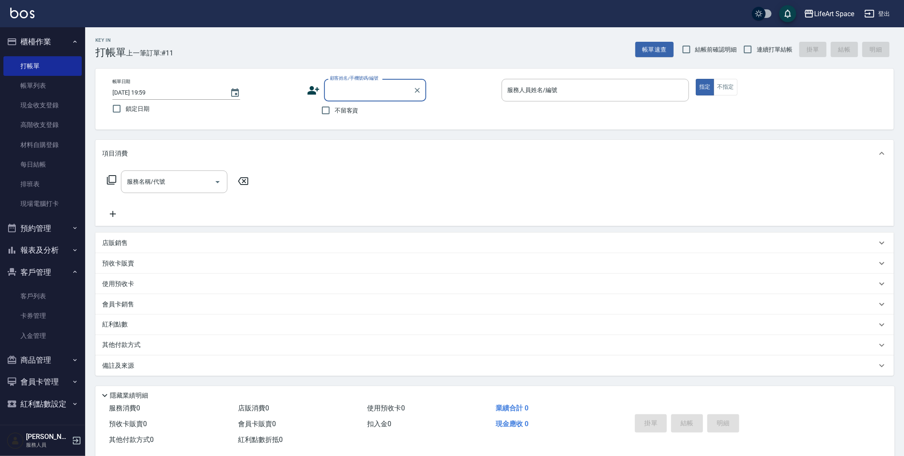
type input "r"
click at [350, 113] on li "[PERSON_NAME]米/５８６４６４５/co415" at bounding box center [375, 116] width 102 height 23
type input "[PERSON_NAME]米/５８６４６４５/co415"
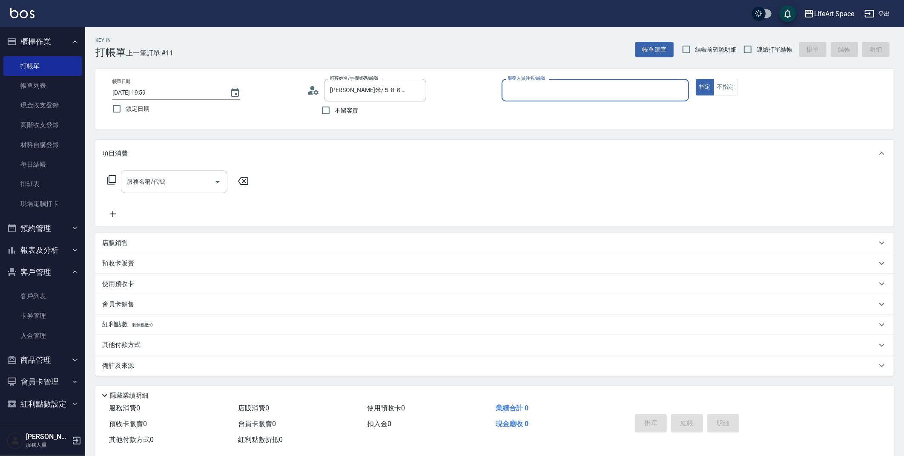
type input "Coco-C"
click at [197, 176] on input "服務名稱/代號" at bounding box center [168, 181] width 86 height 15
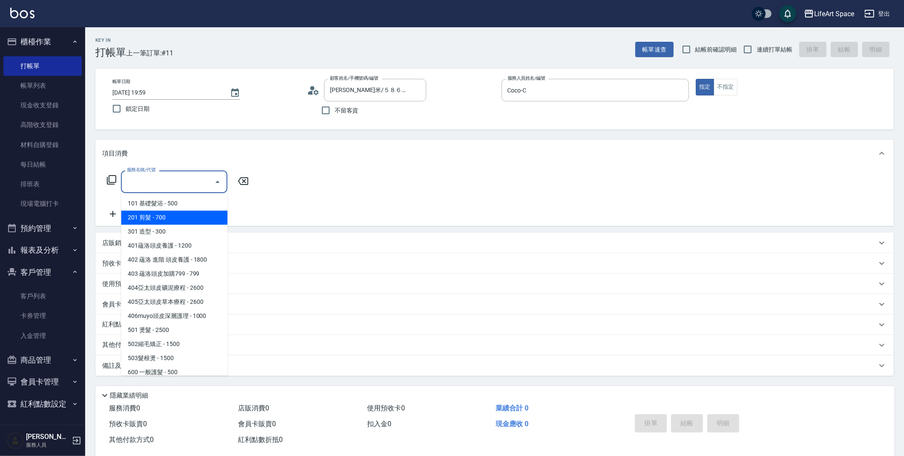
click at [187, 213] on span "201 剪髮 - 700" at bounding box center [174, 217] width 106 height 14
type input "201 剪髮(201)"
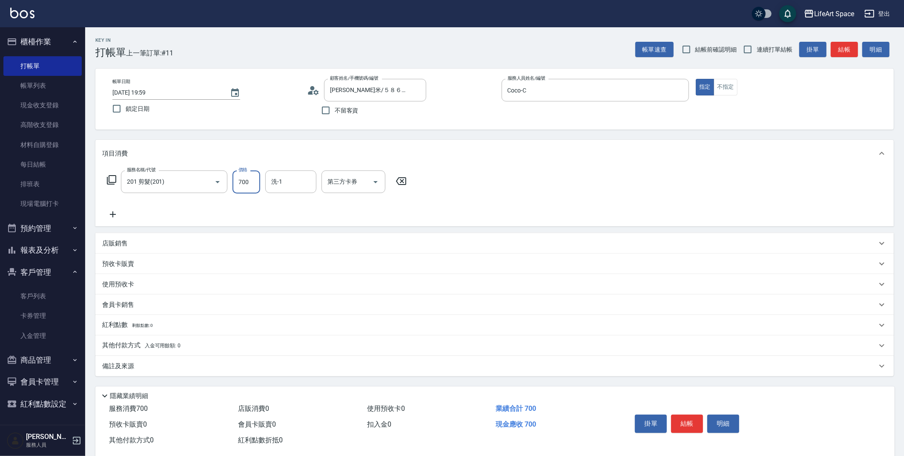
click at [241, 185] on input "700" at bounding box center [247, 181] width 28 height 23
type input "800"
click at [250, 364] on div "備註及來源" at bounding box center [489, 366] width 775 height 9
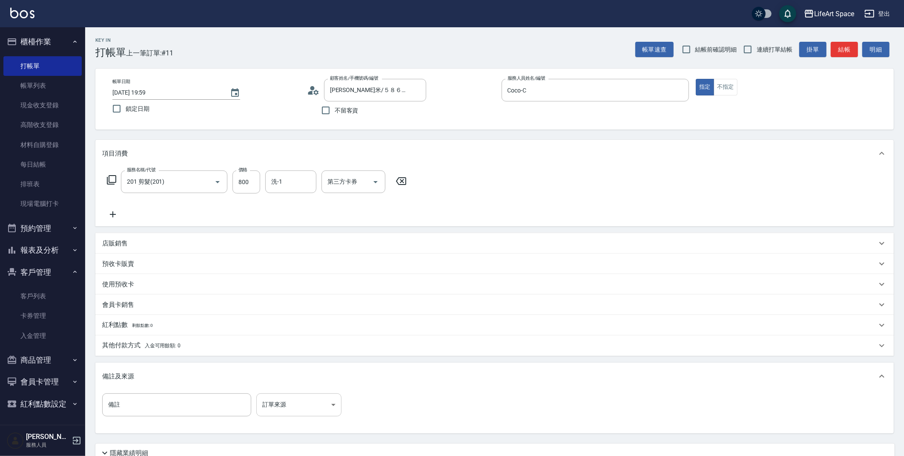
click at [314, 405] on body "LifeArt Space 登出 櫃檯作業 打帳單 帳單列表 現金收支登錄 高階收支登錄 材料自購登錄 每日結帳 排班表 現場電腦打卡 預約管理 預約管理 單…" at bounding box center [452, 263] width 904 height 526
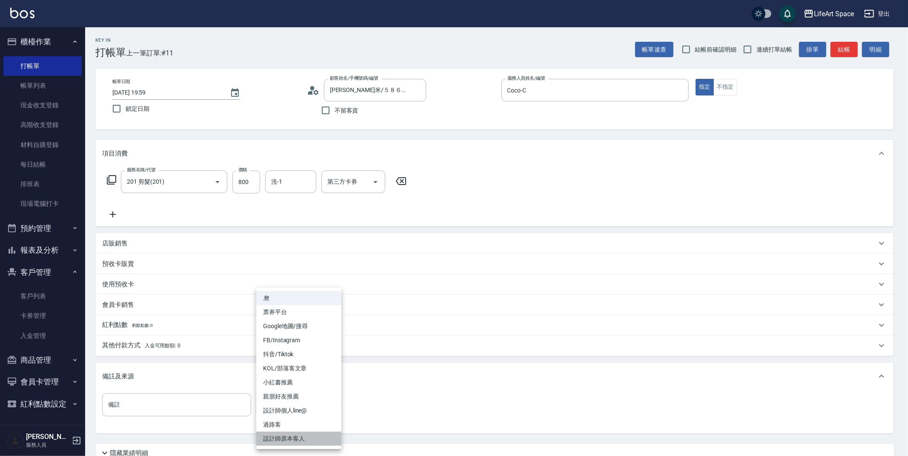
click at [319, 437] on li "設計師原本客人" at bounding box center [298, 438] width 85 height 14
type input "設計師原本客人"
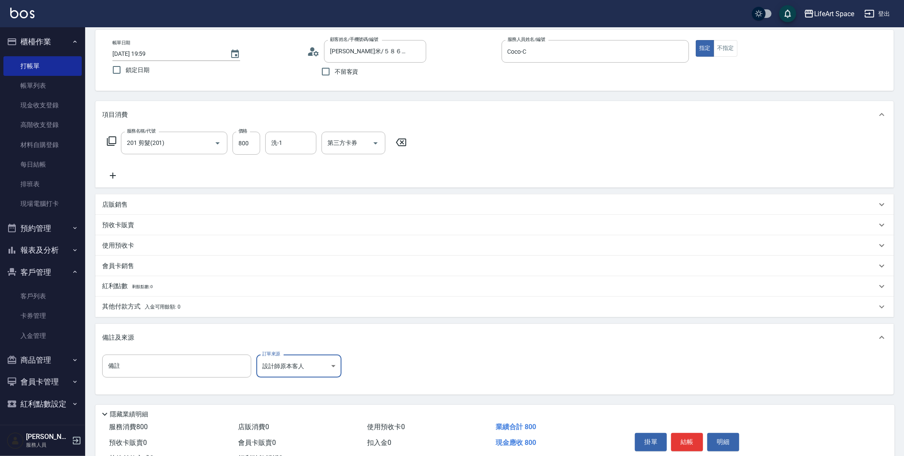
scroll to position [73, 0]
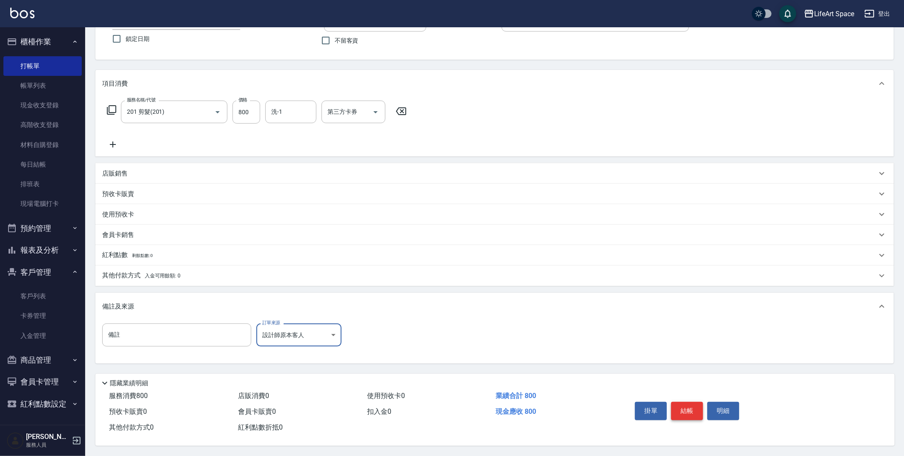
click at [688, 414] on button "結帳" at bounding box center [687, 411] width 32 height 18
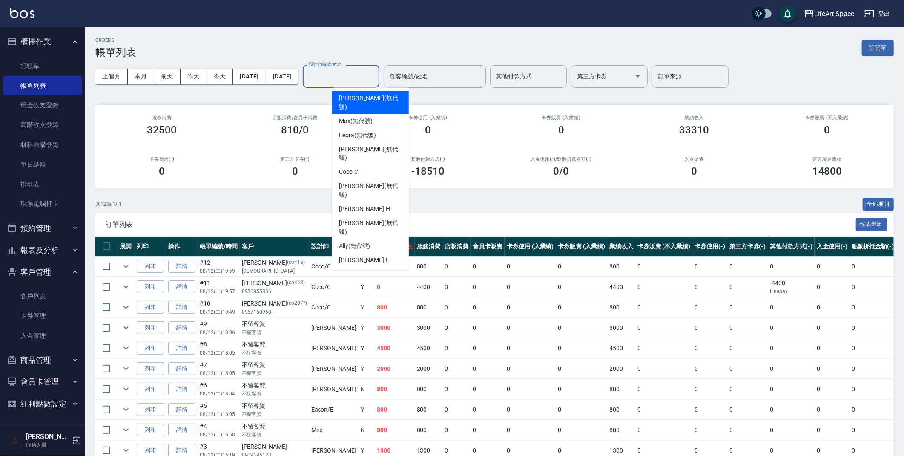
click at [367, 71] on input "設計師編號/姓名" at bounding box center [341, 76] width 69 height 15
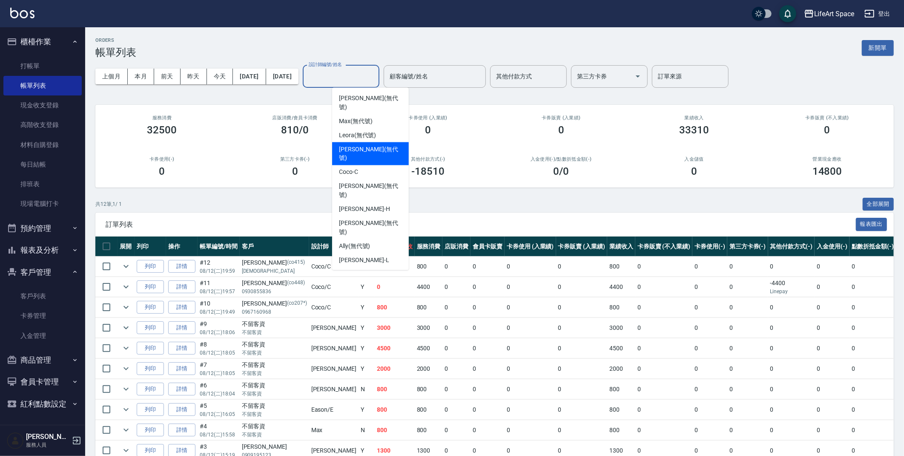
drag, startPoint x: 371, startPoint y: 143, endPoint x: 368, endPoint y: 151, distance: 8.0
click at [370, 147] on ul "[PERSON_NAME] (無代號) [PERSON_NAME] (無代號) [PERSON_NAME] (無代號) [PERSON_NAME] (無代號)…" at bounding box center [370, 179] width 77 height 182
click at [368, 165] on div "Coco -C" at bounding box center [370, 172] width 77 height 14
type input "Coco-C"
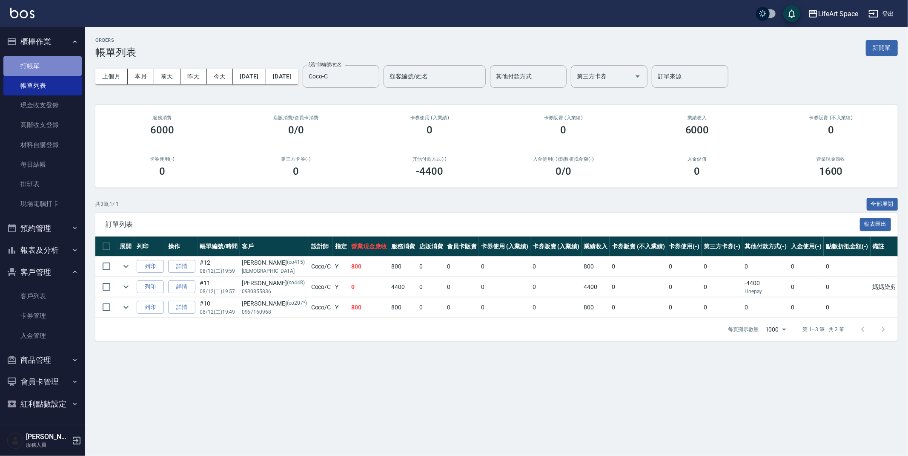
click at [45, 73] on link "打帳單" at bounding box center [42, 66] width 78 height 20
